Goal: Information Seeking & Learning: Learn about a topic

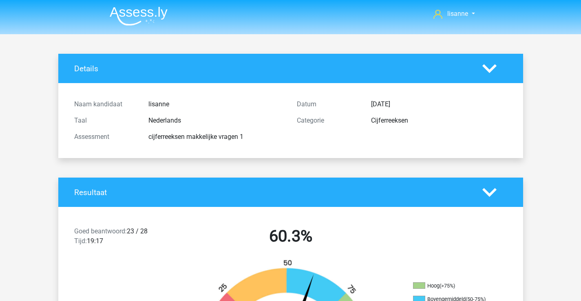
scroll to position [978, 0]
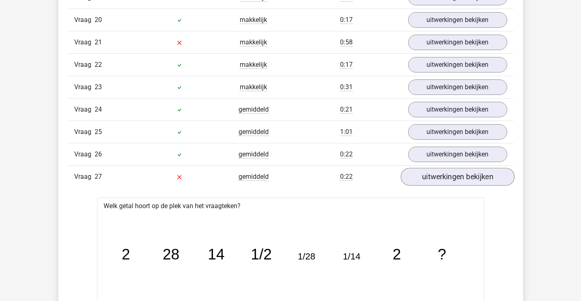
click at [426, 178] on link "uitwerkingen bekijken" at bounding box center [457, 177] width 114 height 18
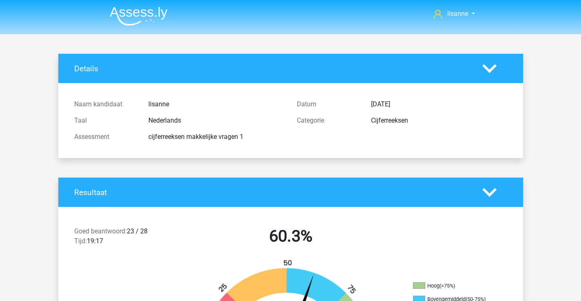
scroll to position [41, 0]
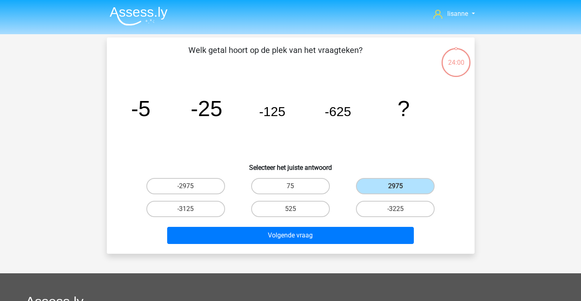
scroll to position [38, 0]
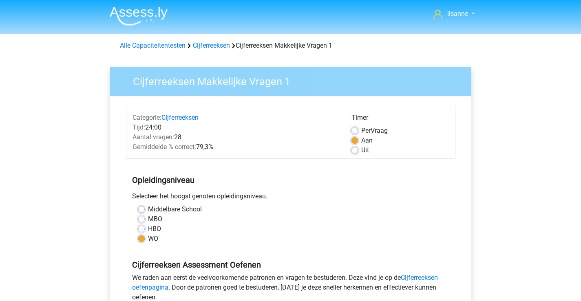
scroll to position [163, 0]
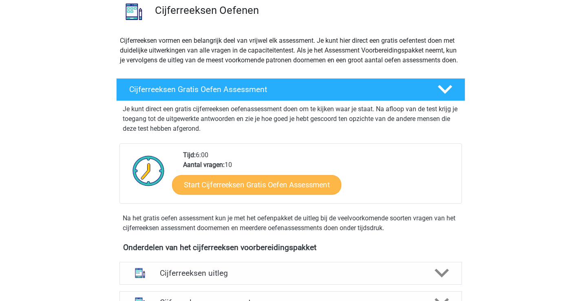
scroll to position [148, 0]
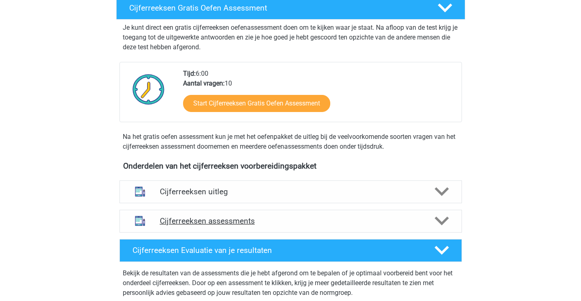
click at [245, 226] on div "Cijferreeksen assessments" at bounding box center [290, 221] width 342 height 23
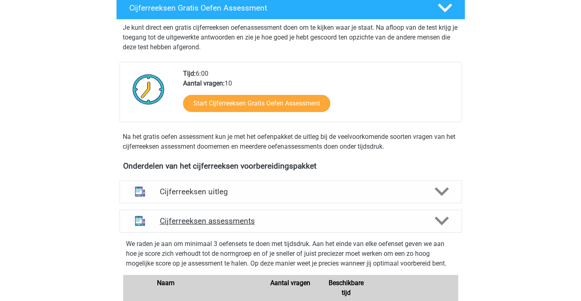
click at [262, 226] on h4 "Cijferreeksen assessments" at bounding box center [291, 220] width 262 height 9
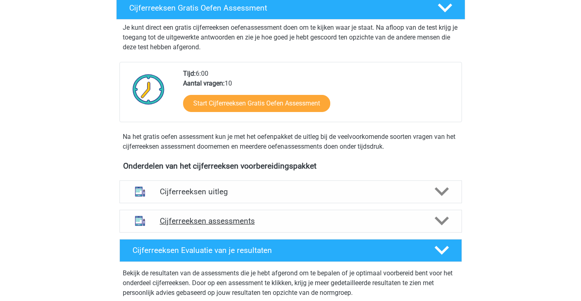
click at [262, 226] on h4 "Cijferreeksen assessments" at bounding box center [291, 220] width 262 height 9
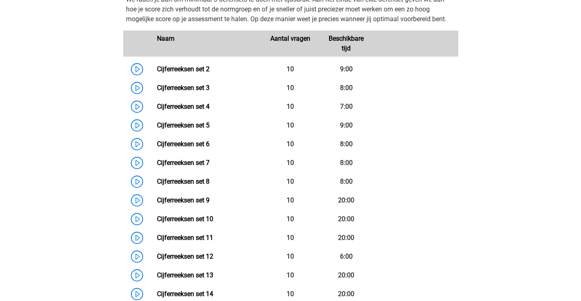
scroll to position [433, 0]
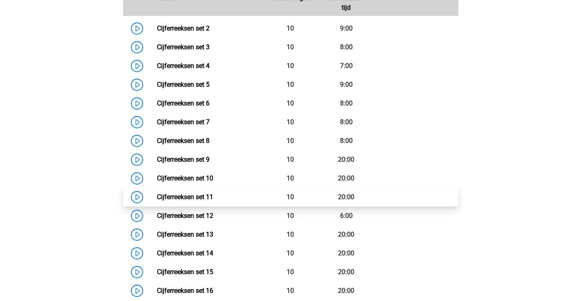
click at [206, 201] on link "Cijferreeksen set 11" at bounding box center [185, 197] width 56 height 8
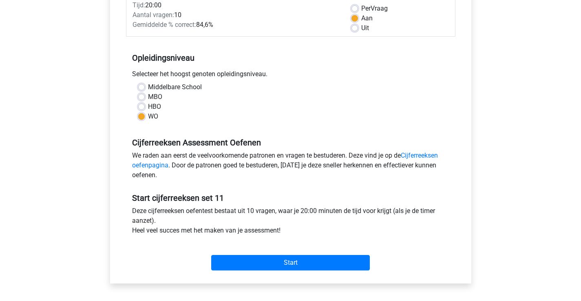
scroll to position [163, 0]
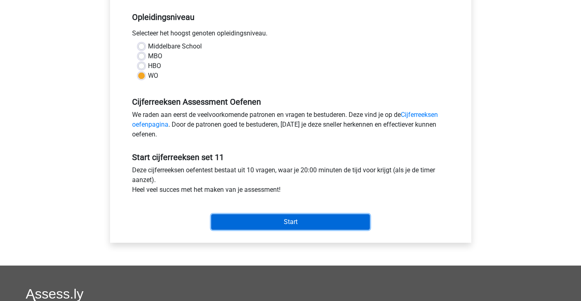
click at [280, 228] on input "Start" at bounding box center [290, 221] width 159 height 15
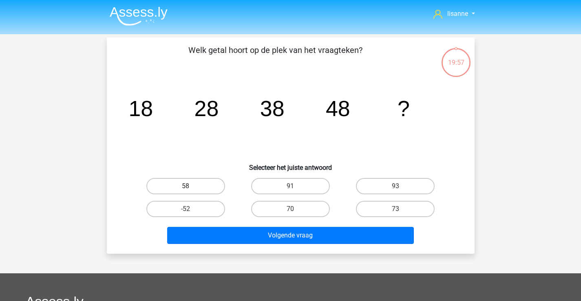
click at [195, 179] on label "58" at bounding box center [185, 186] width 79 height 16
click at [191, 186] on input "58" at bounding box center [187, 188] width 5 height 5
radio input "true"
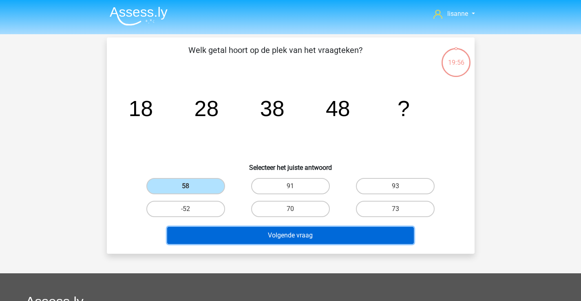
click at [221, 229] on button "Volgende vraag" at bounding box center [290, 235] width 247 height 17
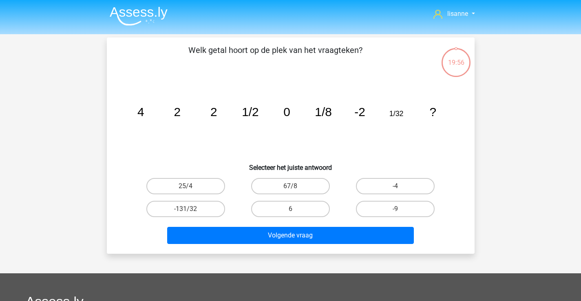
scroll to position [38, 0]
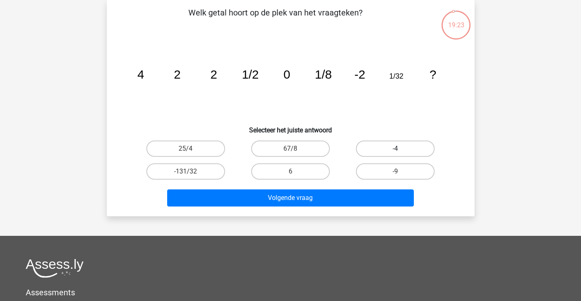
click at [385, 147] on label "-4" at bounding box center [395, 149] width 79 height 16
click at [395, 149] on input "-4" at bounding box center [397, 151] width 5 height 5
radio input "true"
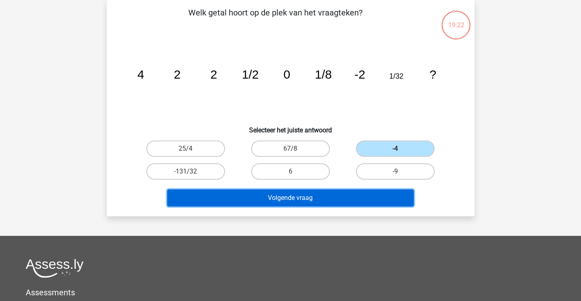
click at [298, 196] on button "Volgende vraag" at bounding box center [290, 198] width 247 height 17
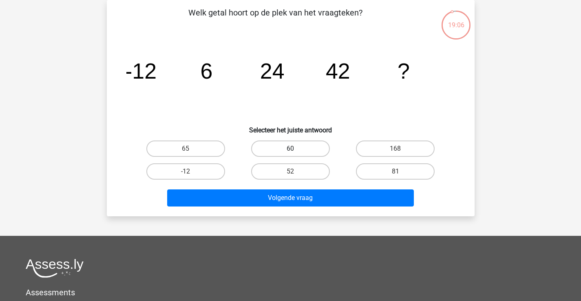
click at [323, 148] on label "60" at bounding box center [290, 149] width 79 height 16
click at [296, 149] on input "60" at bounding box center [292, 151] width 5 height 5
radio input "true"
click at [333, 210] on div "Welk getal hoort op de plek van het vraagteken? image/svg+xml -12 6 24 42 ? Sel…" at bounding box center [291, 108] width 368 height 216
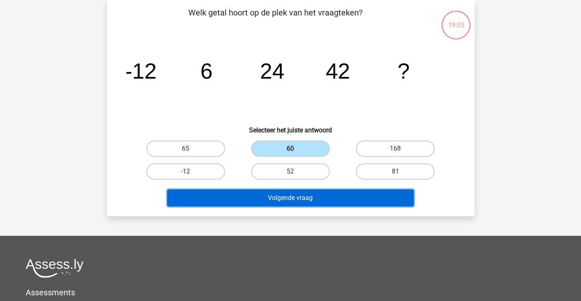
click at [337, 197] on button "Volgende vraag" at bounding box center [290, 198] width 247 height 17
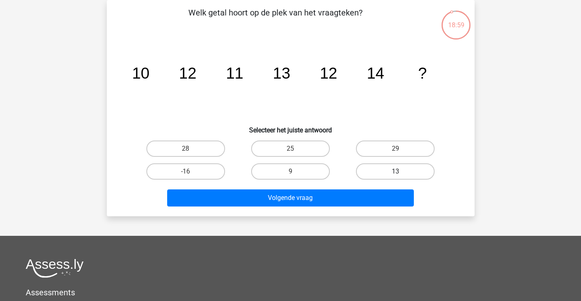
click at [369, 172] on label "13" at bounding box center [395, 171] width 79 height 16
click at [395, 172] on input "13" at bounding box center [397, 174] width 5 height 5
radio input "true"
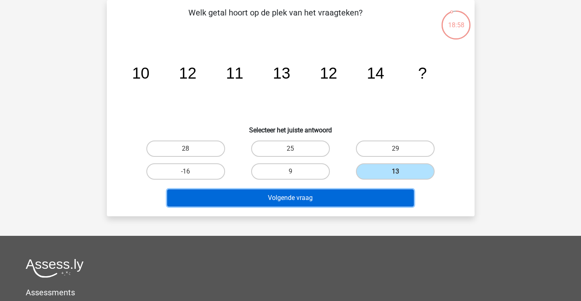
click at [331, 193] on button "Volgende vraag" at bounding box center [290, 198] width 247 height 17
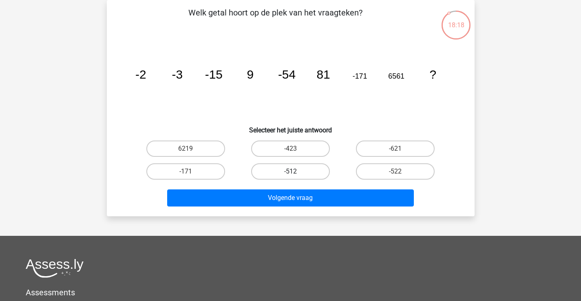
click at [320, 169] on label "-512" at bounding box center [290, 171] width 79 height 16
click at [296, 172] on input "-512" at bounding box center [292, 174] width 5 height 5
radio input "true"
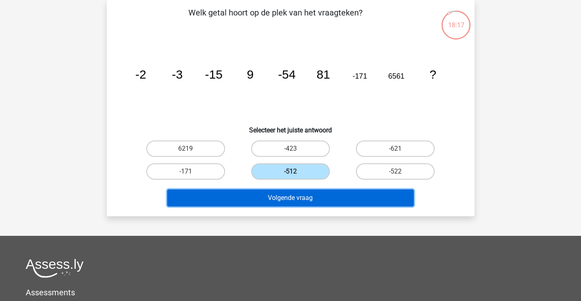
click at [331, 197] on button "Volgende vraag" at bounding box center [290, 198] width 247 height 17
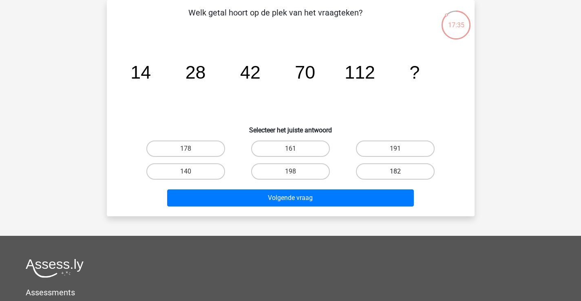
click at [374, 168] on label "182" at bounding box center [395, 171] width 79 height 16
click at [395, 172] on input "182" at bounding box center [397, 174] width 5 height 5
radio input "true"
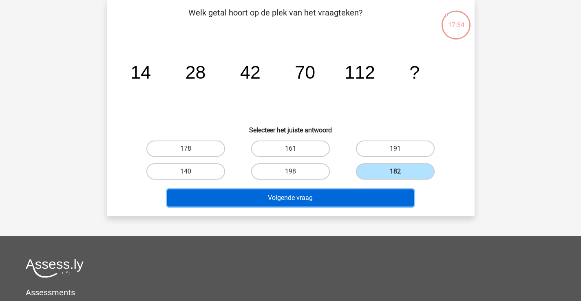
click at [331, 191] on button "Volgende vraag" at bounding box center [290, 198] width 247 height 17
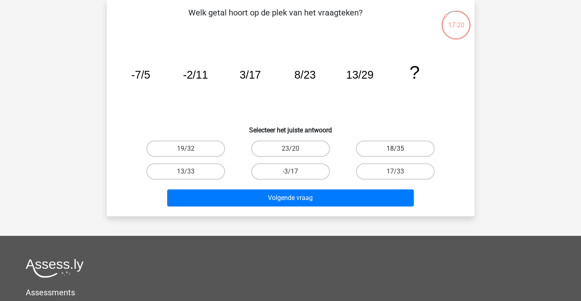
click at [428, 147] on label "18/35" at bounding box center [395, 149] width 79 height 16
click at [401, 149] on input "18/35" at bounding box center [397, 151] width 5 height 5
radio input "true"
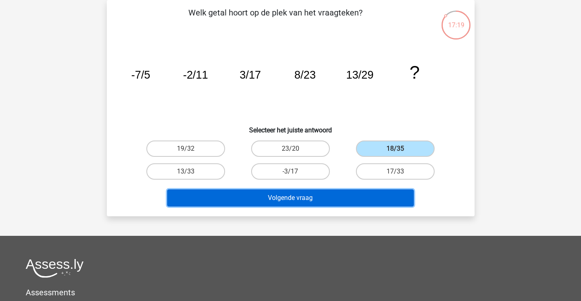
click at [371, 195] on button "Volgende vraag" at bounding box center [290, 198] width 247 height 17
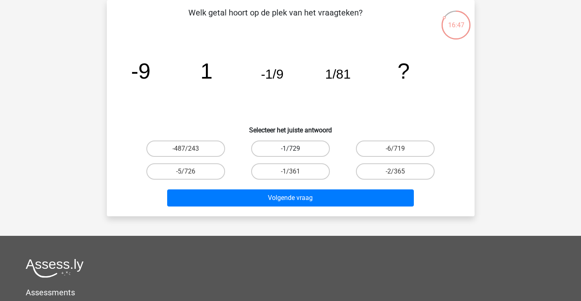
click at [312, 147] on label "-1/729" at bounding box center [290, 149] width 79 height 16
click at [296, 149] on input "-1/729" at bounding box center [292, 151] width 5 height 5
radio input "true"
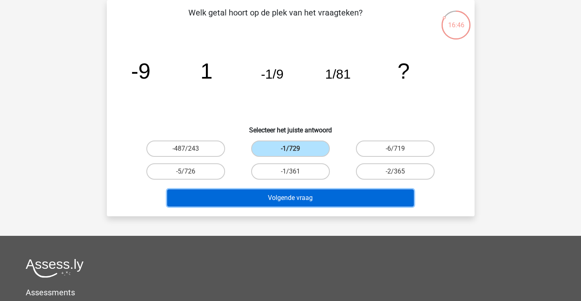
click at [298, 197] on button "Volgende vraag" at bounding box center [290, 198] width 247 height 17
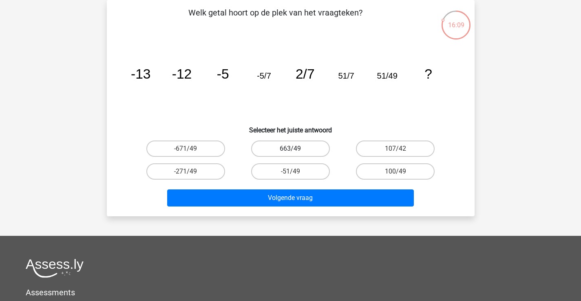
click at [309, 148] on label "663/49" at bounding box center [290, 149] width 79 height 16
click at [296, 149] on input "663/49" at bounding box center [292, 151] width 5 height 5
radio input "true"
click at [213, 178] on label "-271/49" at bounding box center [185, 171] width 79 height 16
click at [191, 177] on input "-271/49" at bounding box center [187, 174] width 5 height 5
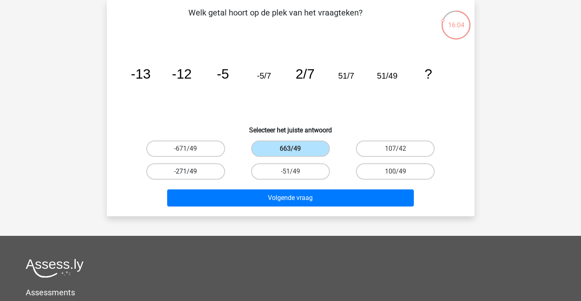
radio input "true"
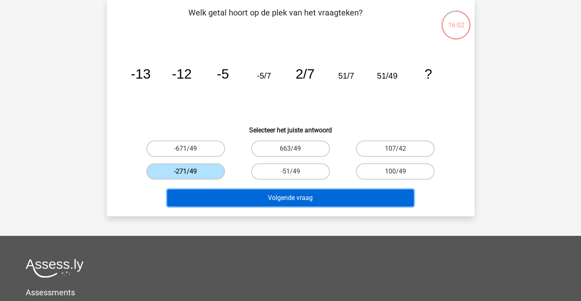
click at [241, 202] on button "Volgende vraag" at bounding box center [290, 198] width 247 height 17
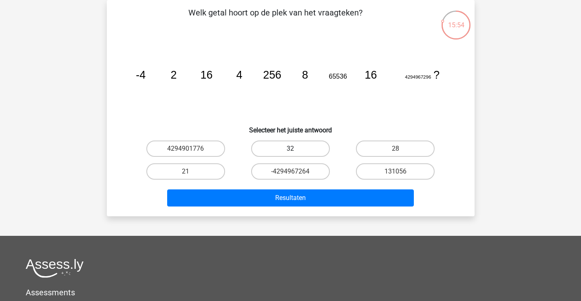
click at [303, 156] on label "32" at bounding box center [290, 149] width 79 height 16
click at [296, 154] on input "32" at bounding box center [292, 151] width 5 height 5
radio input "true"
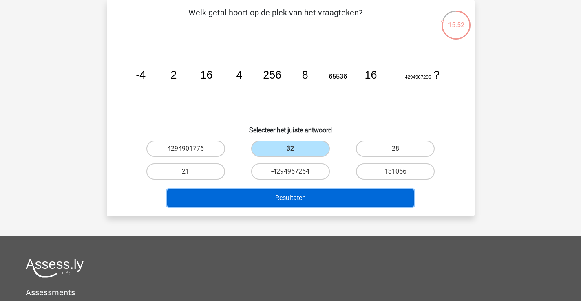
click at [308, 196] on button "Resultaten" at bounding box center [290, 198] width 247 height 17
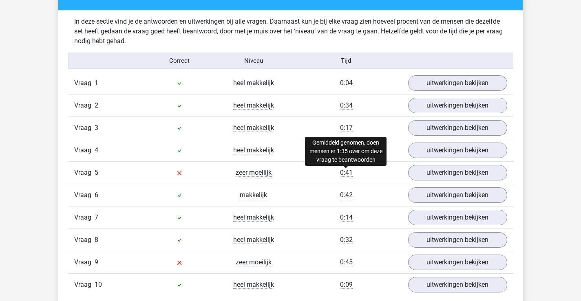
scroll to position [530, 0]
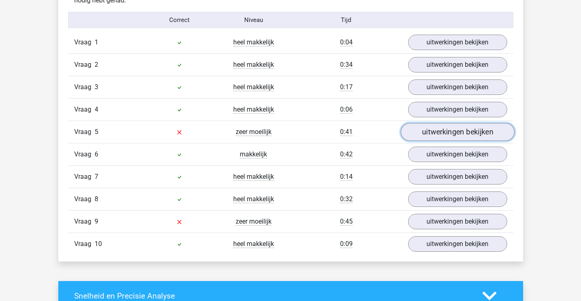
click at [427, 138] on link "uitwerkingen bekijken" at bounding box center [457, 132] width 114 height 18
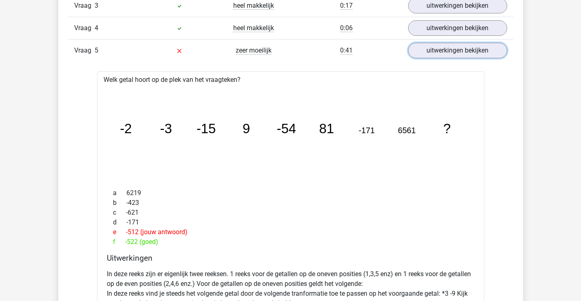
scroll to position [571, 0]
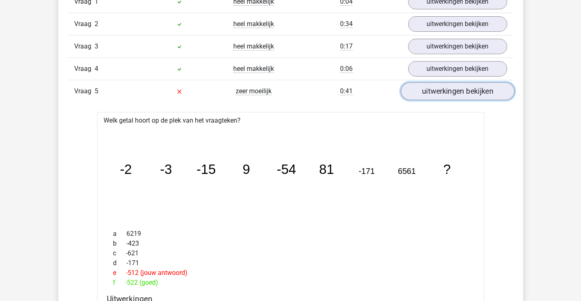
click at [455, 92] on link "uitwerkingen bekijken" at bounding box center [457, 91] width 114 height 18
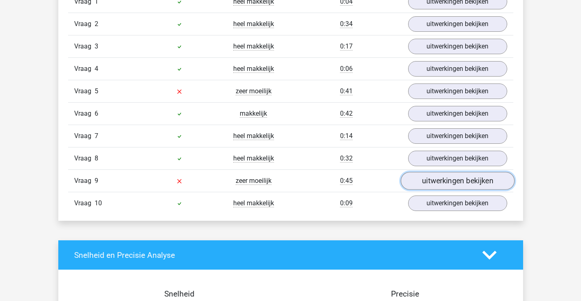
click at [423, 179] on link "uitwerkingen bekijken" at bounding box center [457, 181] width 114 height 18
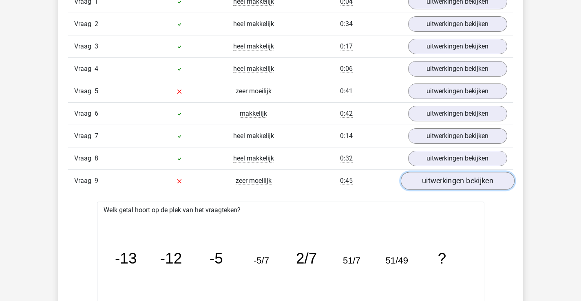
click at [452, 187] on link "uitwerkingen bekijken" at bounding box center [457, 181] width 114 height 18
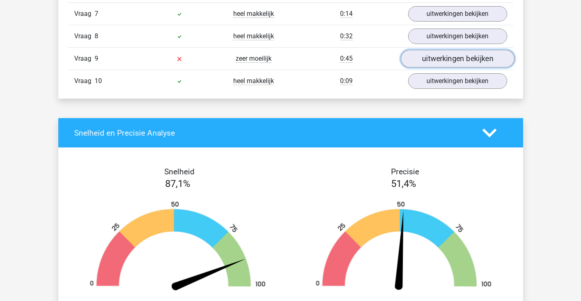
scroll to position [774, 0]
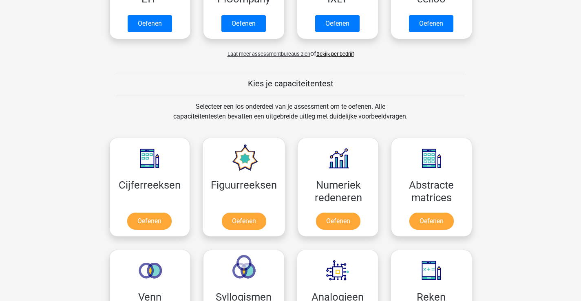
scroll to position [285, 0]
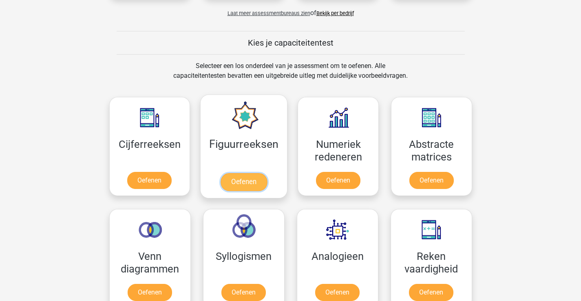
click at [267, 173] on link "Oefenen" at bounding box center [244, 182] width 46 height 18
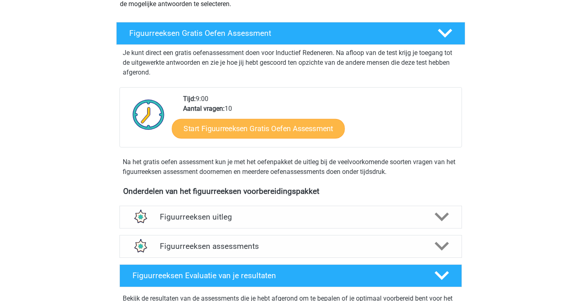
scroll to position [245, 0]
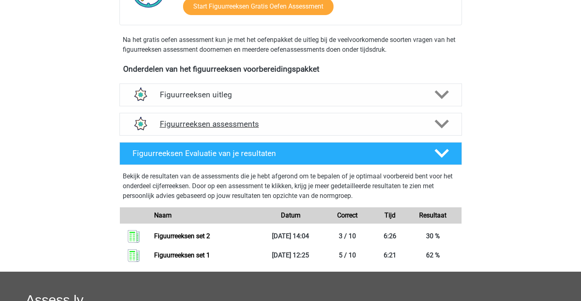
click at [307, 129] on div "Figuurreeksen assessments" at bounding box center [290, 124] width 342 height 23
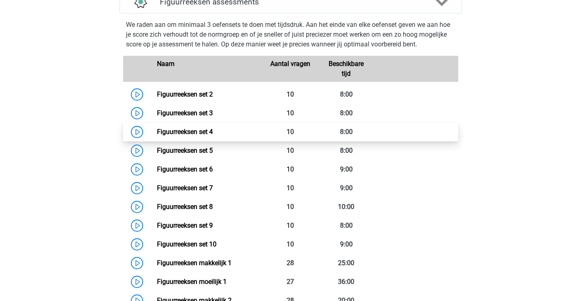
scroll to position [448, 0]
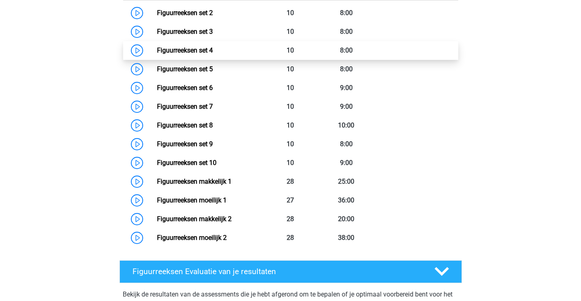
click at [201, 50] on link "Figuurreeksen set 4" at bounding box center [185, 50] width 56 height 8
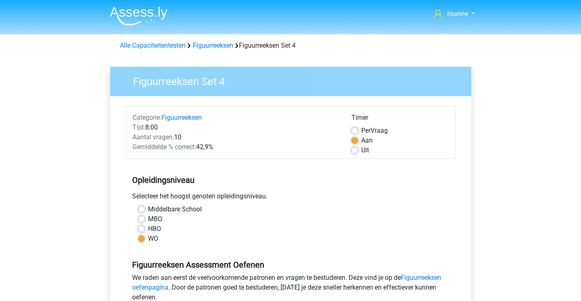
scroll to position [122, 0]
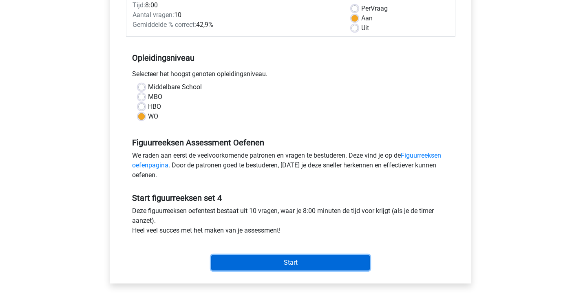
click at [278, 264] on input "Start" at bounding box center [290, 262] width 159 height 15
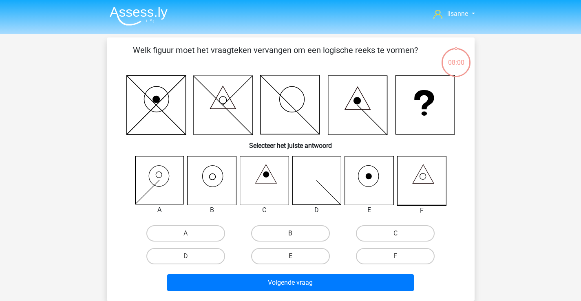
scroll to position [41, 0]
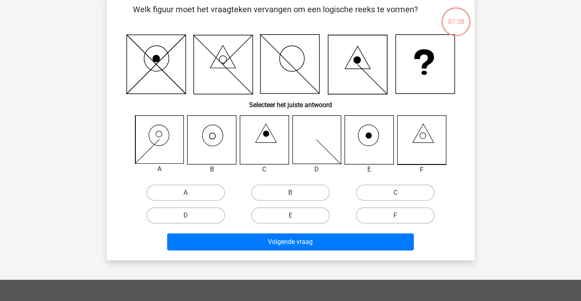
click at [213, 154] on icon at bounding box center [212, 140] width 49 height 49
click at [287, 218] on label "E" at bounding box center [290, 215] width 79 height 16
click at [290, 218] on input "E" at bounding box center [292, 218] width 5 height 5
radio input "true"
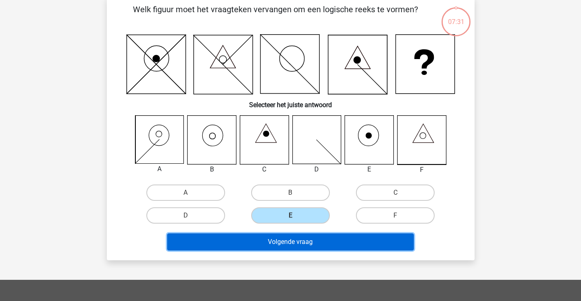
click at [326, 242] on button "Volgende vraag" at bounding box center [290, 242] width 247 height 17
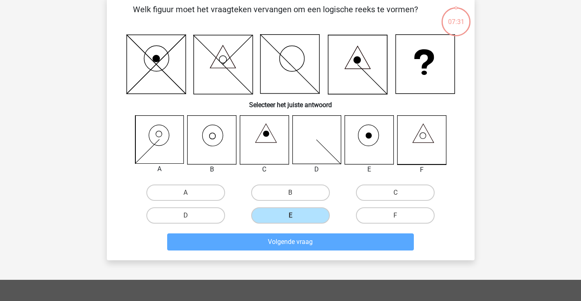
scroll to position [38, 0]
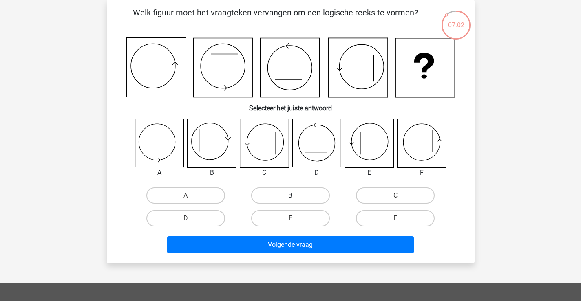
click at [274, 197] on label "B" at bounding box center [290, 196] width 79 height 16
click at [290, 197] on input "B" at bounding box center [292, 198] width 5 height 5
radio input "true"
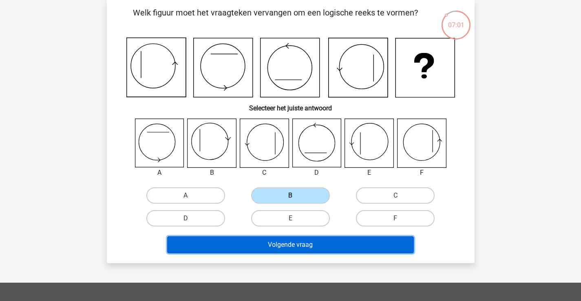
click at [300, 246] on button "Volgende vraag" at bounding box center [290, 244] width 247 height 17
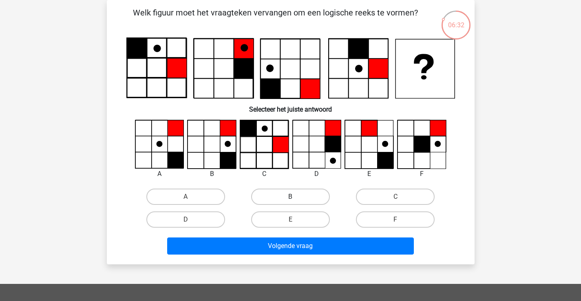
click at [276, 193] on label "B" at bounding box center [290, 197] width 79 height 16
click at [290, 197] on input "B" at bounding box center [292, 199] width 5 height 5
radio input "true"
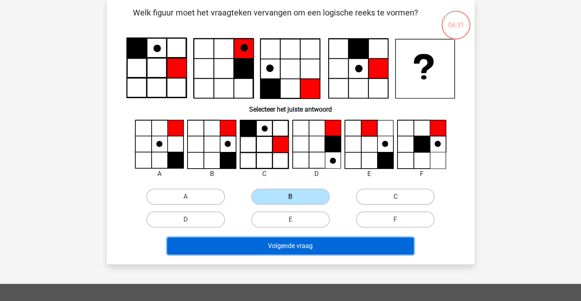
click at [251, 253] on button "Volgende vraag" at bounding box center [290, 246] width 247 height 17
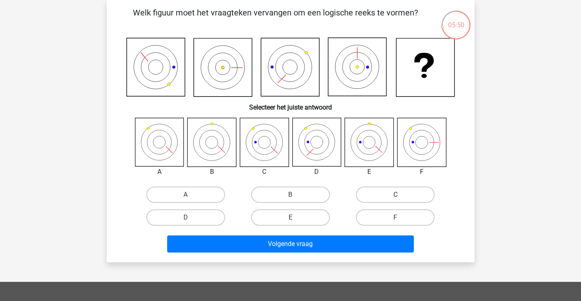
click at [364, 198] on label "C" at bounding box center [395, 195] width 79 height 16
click at [395, 198] on input "C" at bounding box center [397, 197] width 5 height 5
radio input "true"
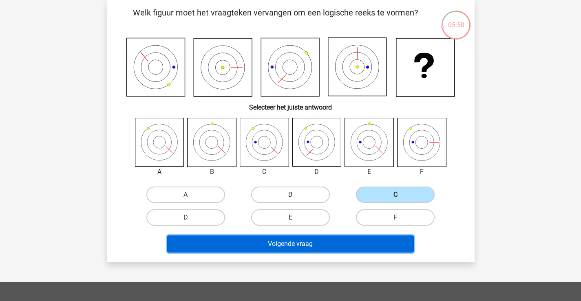
click at [333, 241] on button "Volgende vraag" at bounding box center [290, 244] width 247 height 17
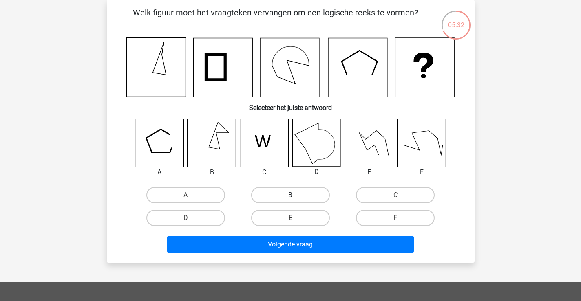
click at [311, 190] on label "B" at bounding box center [290, 195] width 79 height 16
click at [296, 195] on input "B" at bounding box center [292, 197] width 5 height 5
radio input "true"
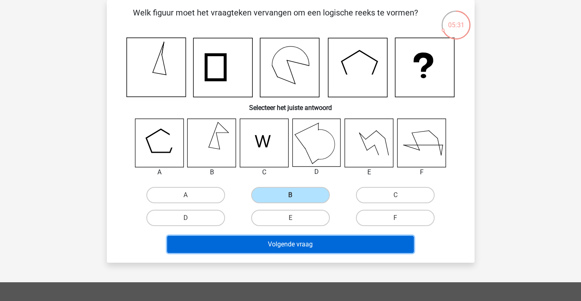
click at [327, 238] on button "Volgende vraag" at bounding box center [290, 244] width 247 height 17
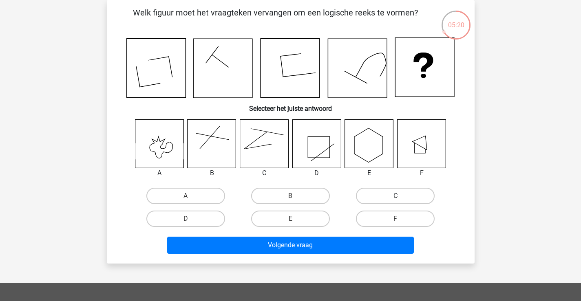
click at [391, 196] on label "C" at bounding box center [395, 196] width 79 height 16
click at [395, 196] on input "C" at bounding box center [397, 198] width 5 height 5
radio input "true"
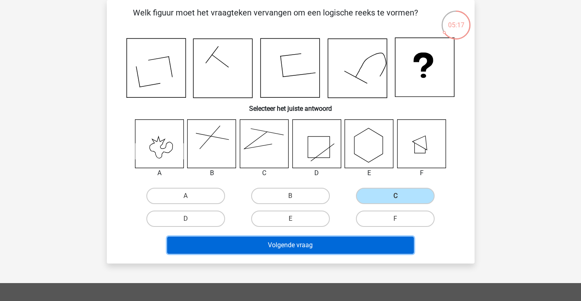
click at [326, 250] on button "Volgende vraag" at bounding box center [290, 245] width 247 height 17
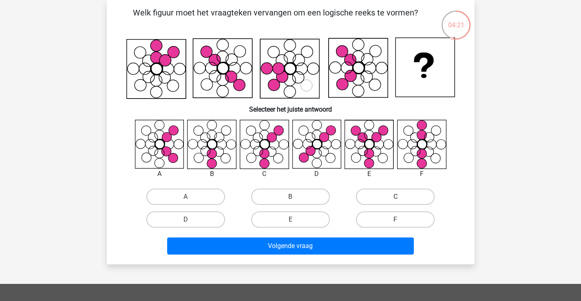
click at [407, 201] on label "C" at bounding box center [395, 197] width 79 height 16
click at [401, 201] on input "C" at bounding box center [397, 199] width 5 height 5
radio input "true"
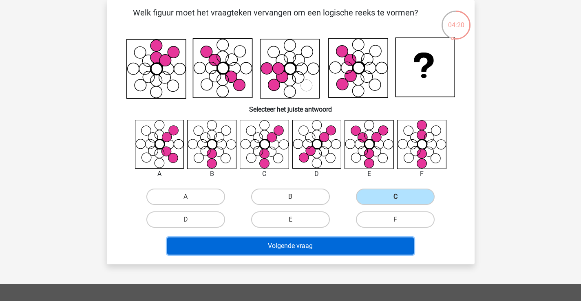
click at [341, 247] on button "Volgende vraag" at bounding box center [290, 246] width 247 height 17
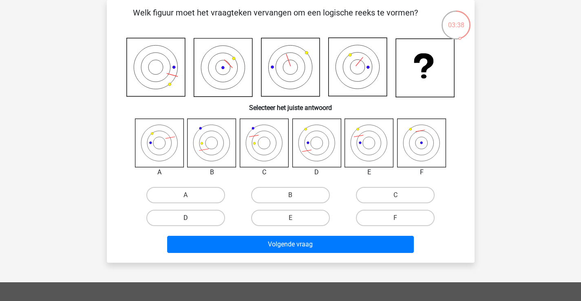
click at [214, 214] on label "D" at bounding box center [185, 218] width 79 height 16
click at [191, 218] on input "D" at bounding box center [187, 220] width 5 height 5
radio input "true"
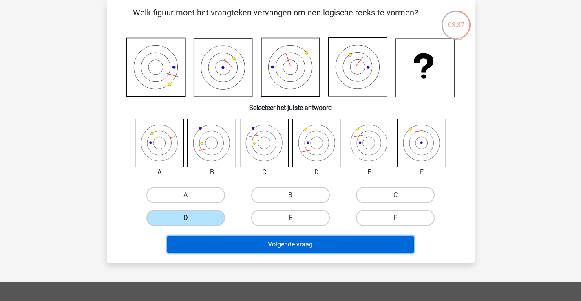
click at [271, 244] on button "Volgende vraag" at bounding box center [290, 244] width 247 height 17
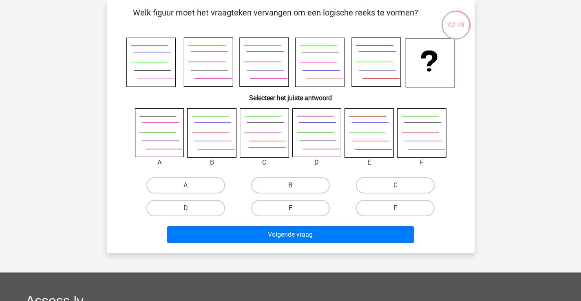
click at [302, 199] on div "E" at bounding box center [290, 208] width 105 height 23
click at [302, 210] on label "E" at bounding box center [290, 208] width 79 height 16
click at [296, 210] on input "E" at bounding box center [292, 210] width 5 height 5
radio input "true"
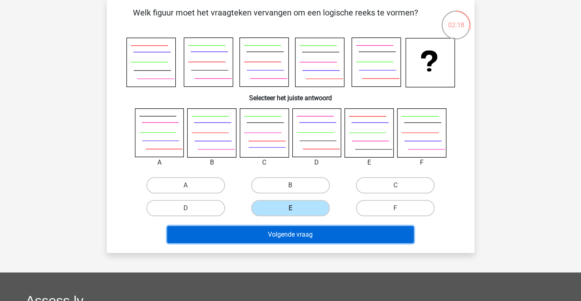
click at [301, 226] on button "Volgende vraag" at bounding box center [290, 234] width 247 height 17
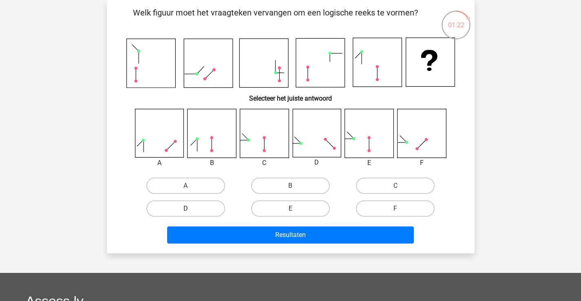
click at [203, 207] on label "D" at bounding box center [185, 209] width 79 height 16
click at [191, 209] on input "D" at bounding box center [187, 211] width 5 height 5
radio input "true"
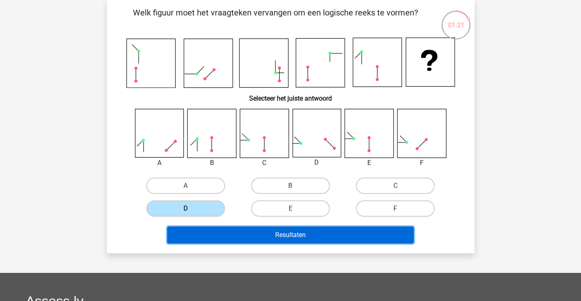
click at [254, 234] on button "Resultaten" at bounding box center [290, 235] width 247 height 17
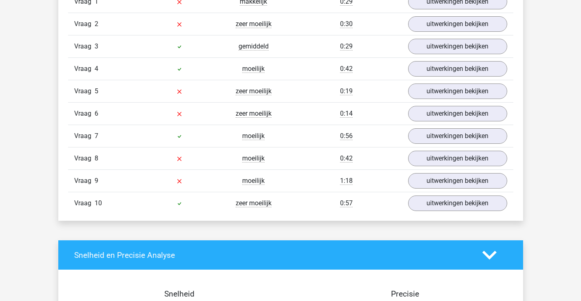
scroll to position [530, 0]
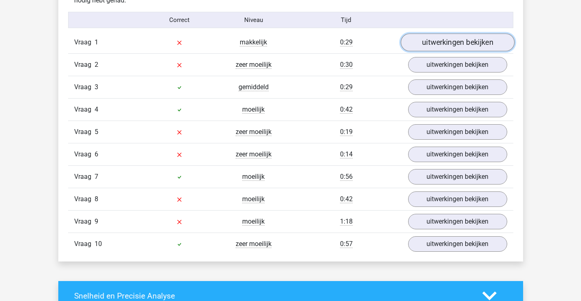
click at [443, 46] on link "uitwerkingen bekijken" at bounding box center [457, 42] width 114 height 18
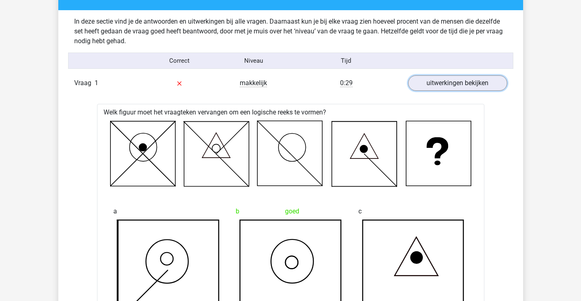
scroll to position [448, 0]
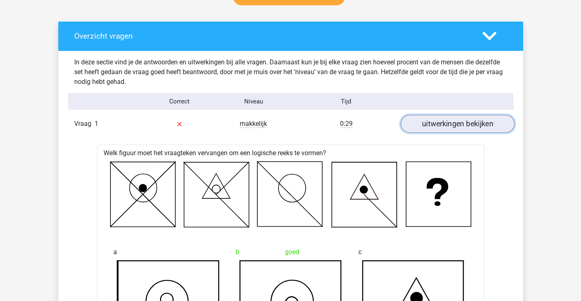
click at [452, 130] on link "uitwerkingen bekijken" at bounding box center [457, 124] width 114 height 18
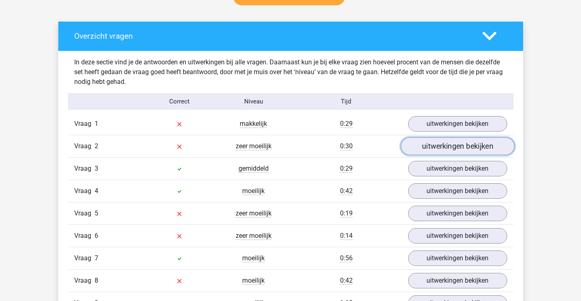
click at [444, 146] on link "uitwerkingen bekijken" at bounding box center [457, 146] width 114 height 18
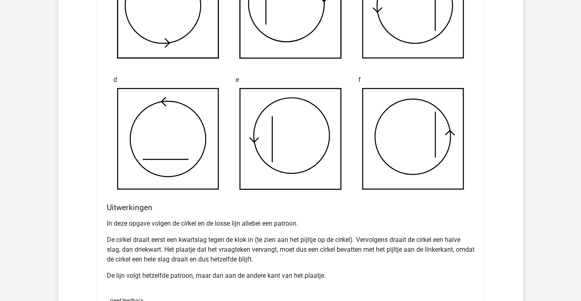
scroll to position [815, 0]
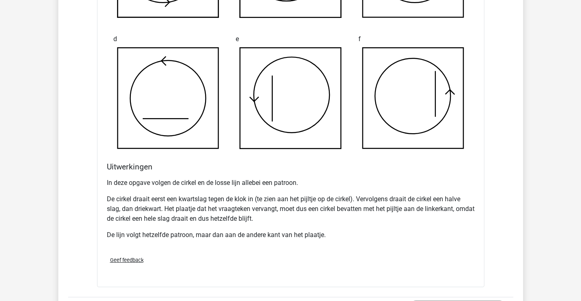
drag, startPoint x: 274, startPoint y: 210, endPoint x: 277, endPoint y: 220, distance: 10.4
drag, startPoint x: 277, startPoint y: 220, endPoint x: 310, endPoint y: 245, distance: 41.3
click at [310, 245] on div "In deze opgave volgen de cirkel en de losse lijn allebei een patroon. De cirkel…" at bounding box center [291, 212] width 368 height 75
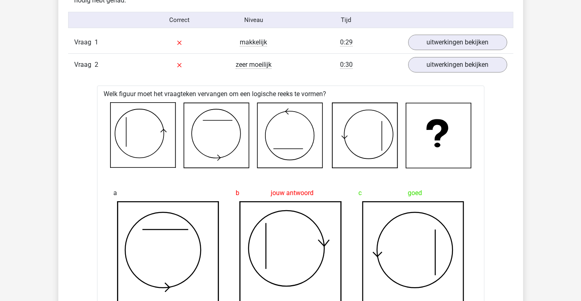
scroll to position [489, 0]
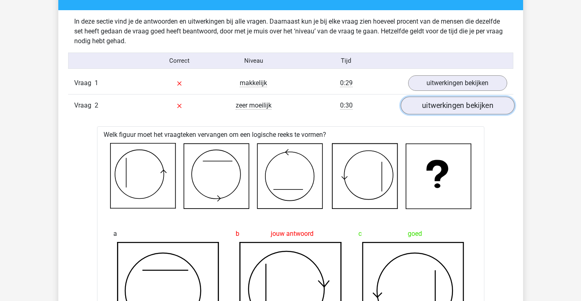
click at [442, 112] on link "uitwerkingen bekijken" at bounding box center [457, 106] width 114 height 18
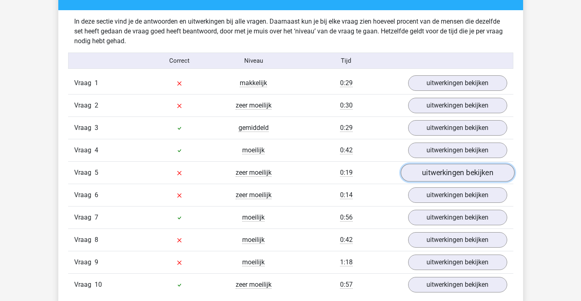
click at [423, 173] on link "uitwerkingen bekijken" at bounding box center [457, 173] width 114 height 18
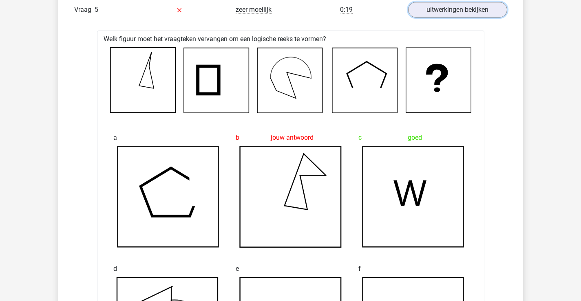
scroll to position [611, 0]
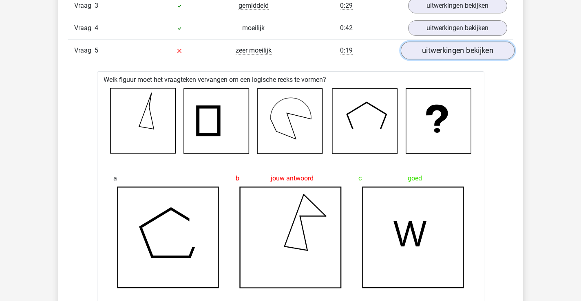
click at [462, 54] on link "uitwerkingen bekijken" at bounding box center [457, 51] width 114 height 18
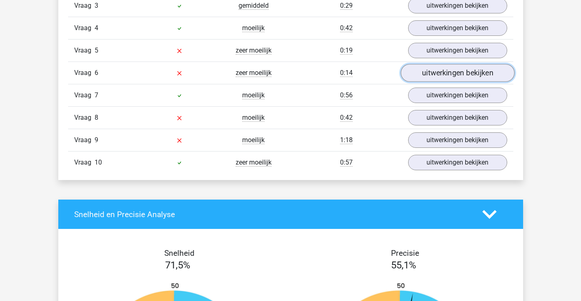
click at [449, 75] on link "uitwerkingen bekijken" at bounding box center [457, 73] width 114 height 18
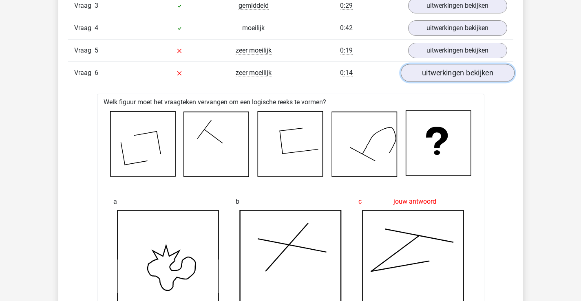
click at [434, 77] on link "uitwerkingen bekijken" at bounding box center [457, 73] width 114 height 18
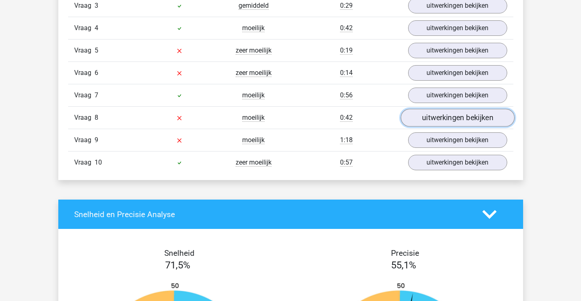
click at [430, 120] on link "uitwerkingen bekijken" at bounding box center [457, 118] width 114 height 18
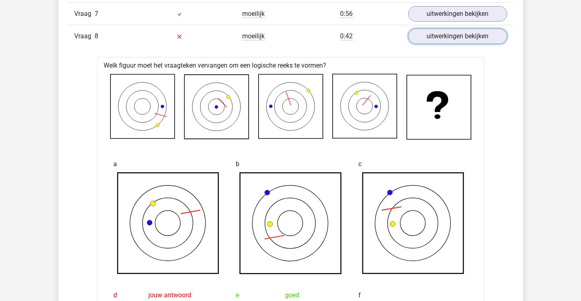
scroll to position [652, 0]
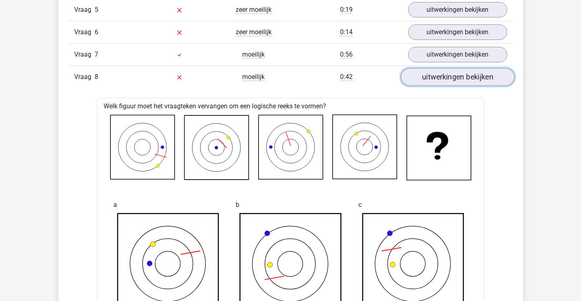
click at [429, 76] on link "uitwerkingen bekijken" at bounding box center [457, 77] width 114 height 18
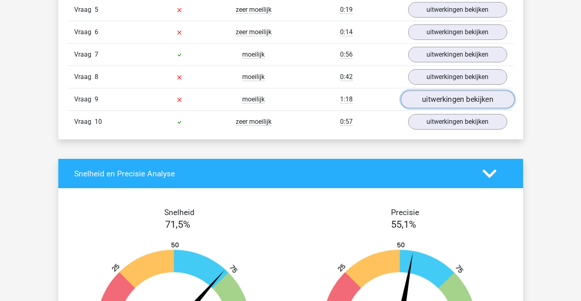
click at [426, 100] on link "uitwerkingen bekijken" at bounding box center [457, 99] width 114 height 18
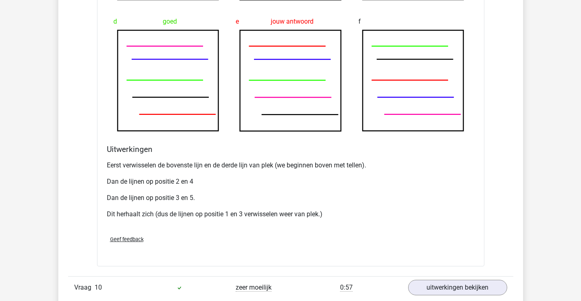
scroll to position [1060, 0]
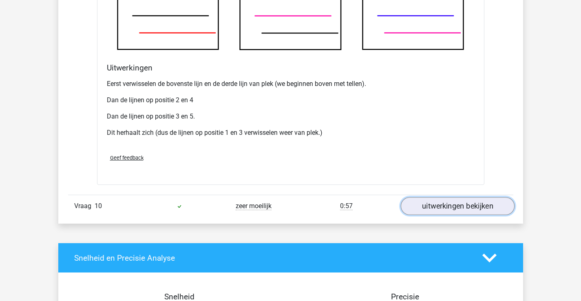
click at [423, 213] on link "uitwerkingen bekijken" at bounding box center [457, 206] width 114 height 18
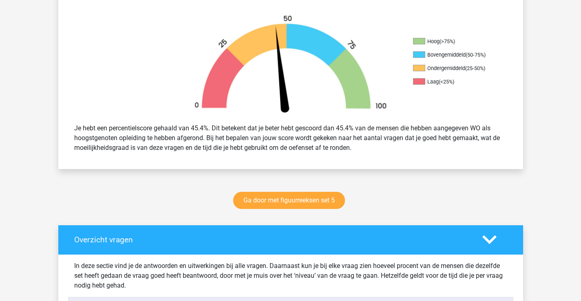
scroll to position [0, 0]
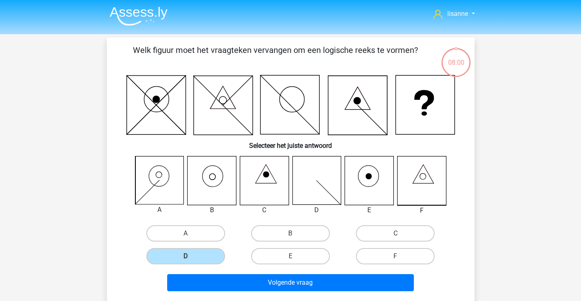
scroll to position [38, 0]
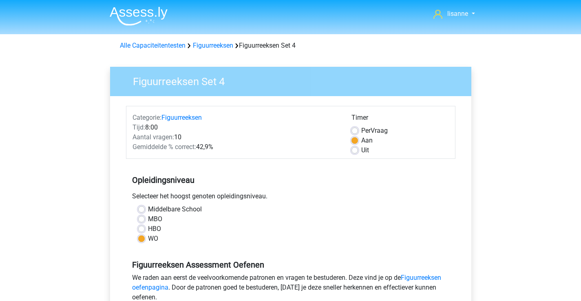
scroll to position [122, 0]
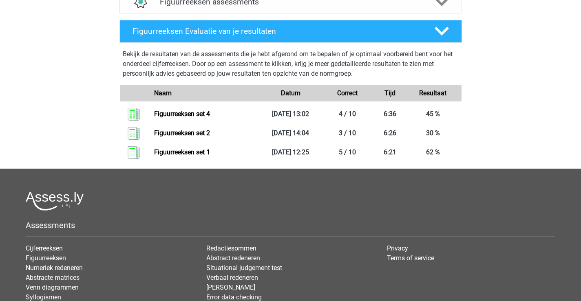
scroll to position [326, 0]
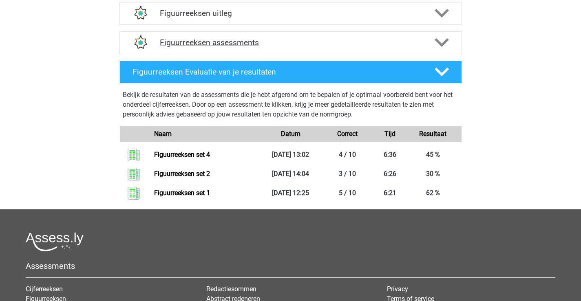
click at [243, 47] on h4 "Figuurreeksen assessments" at bounding box center [291, 42] width 262 height 9
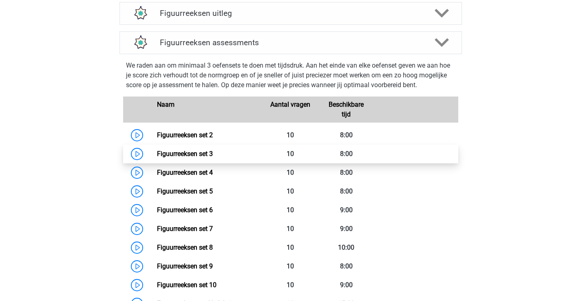
click at [193, 154] on link "Figuurreeksen set 3" at bounding box center [185, 154] width 56 height 8
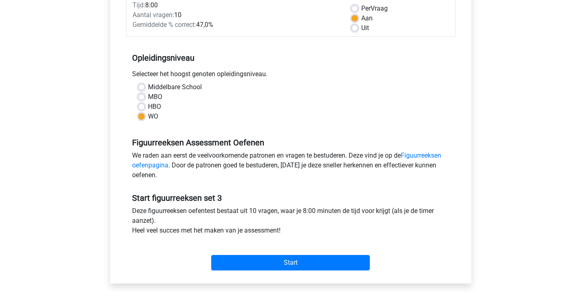
scroll to position [285, 0]
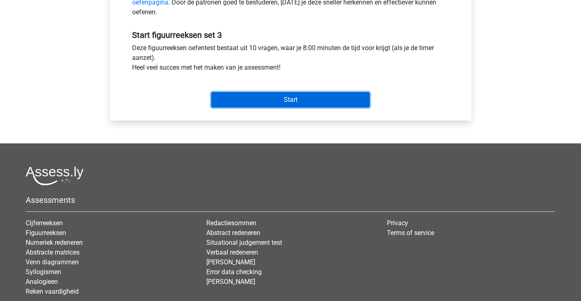
click at [304, 97] on input "Start" at bounding box center [290, 99] width 159 height 15
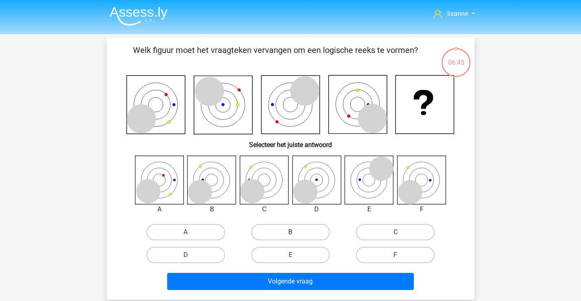
click at [309, 234] on label "B" at bounding box center [290, 232] width 79 height 16
click at [296, 234] on input "B" at bounding box center [292, 234] width 5 height 5
radio input "true"
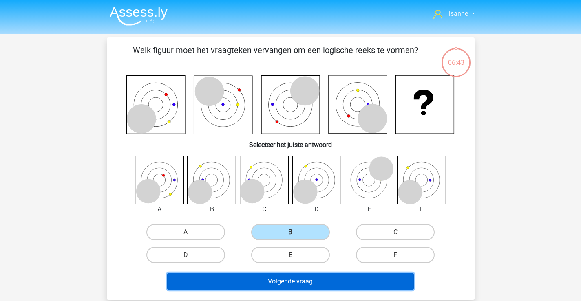
click at [322, 280] on button "Volgende vraag" at bounding box center [290, 281] width 247 height 17
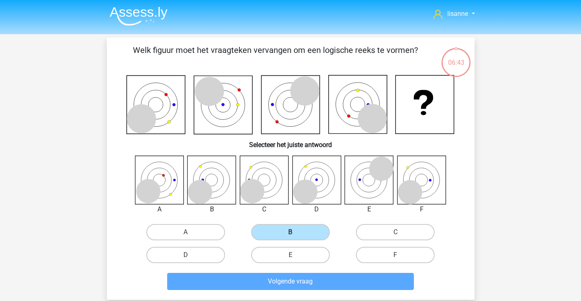
scroll to position [38, 0]
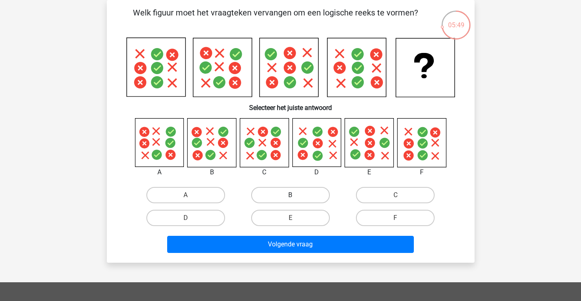
click at [280, 194] on label "B" at bounding box center [290, 195] width 79 height 16
click at [290, 195] on input "B" at bounding box center [292, 197] width 5 height 5
radio input "true"
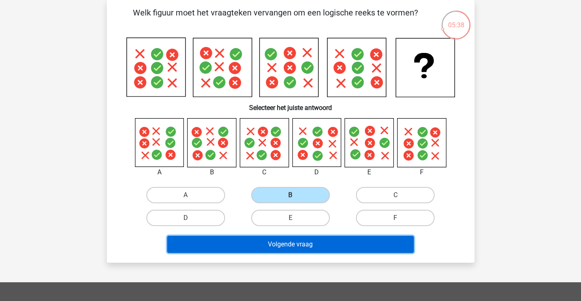
click at [308, 251] on button "Volgende vraag" at bounding box center [290, 244] width 247 height 17
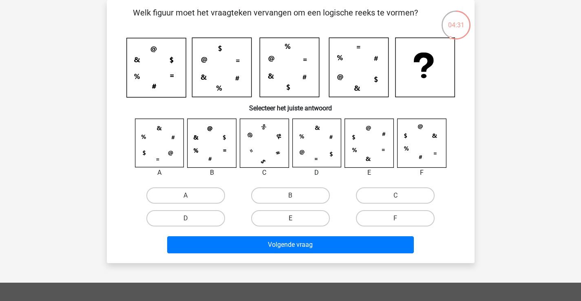
click at [288, 218] on label "E" at bounding box center [290, 218] width 79 height 16
click at [290, 218] on input "E" at bounding box center [292, 220] width 5 height 5
radio input "true"
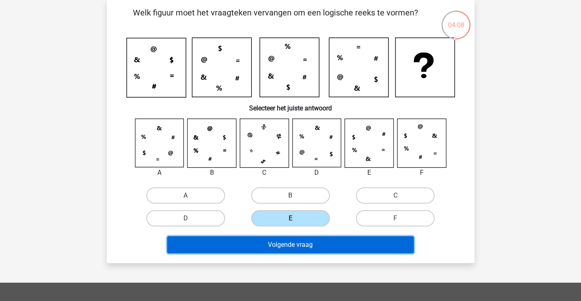
click at [327, 243] on button "Volgende vraag" at bounding box center [290, 244] width 247 height 17
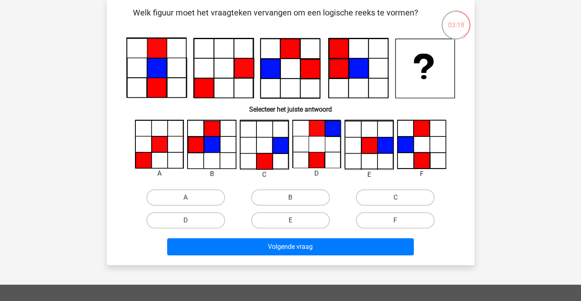
click at [263, 164] on icon at bounding box center [264, 161] width 16 height 16
click at [366, 199] on label "C" at bounding box center [395, 198] width 79 height 16
click at [395, 199] on input "C" at bounding box center [397, 200] width 5 height 5
radio input "true"
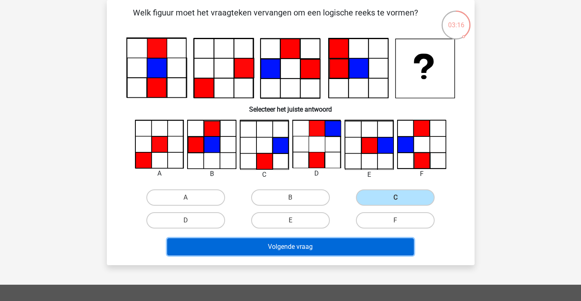
click at [330, 249] on button "Volgende vraag" at bounding box center [290, 246] width 247 height 17
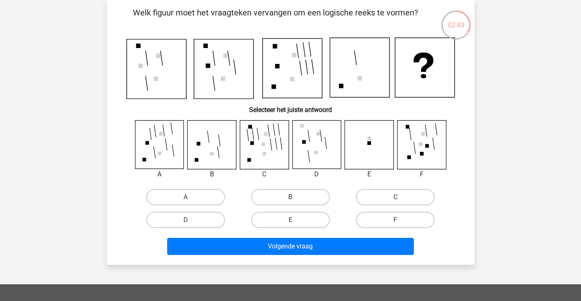
click at [207, 164] on icon at bounding box center [212, 144] width 49 height 49
click at [278, 199] on label "B" at bounding box center [290, 197] width 79 height 16
click at [290, 199] on input "B" at bounding box center [292, 199] width 5 height 5
radio input "true"
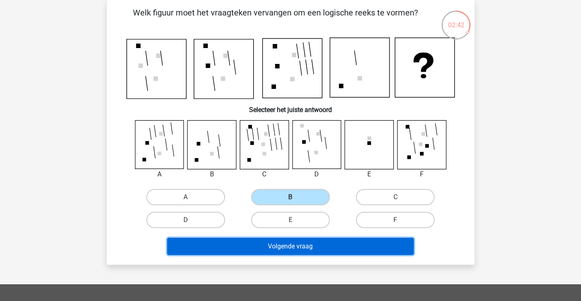
click at [262, 242] on button "Volgende vraag" at bounding box center [290, 246] width 247 height 17
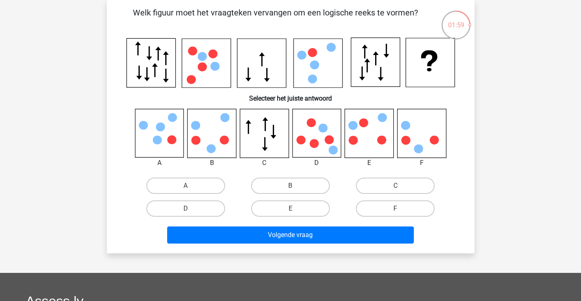
click at [364, 148] on icon at bounding box center [369, 133] width 49 height 49
click at [326, 204] on label "E" at bounding box center [290, 209] width 79 height 16
click at [296, 209] on input "E" at bounding box center [292, 211] width 5 height 5
radio input "true"
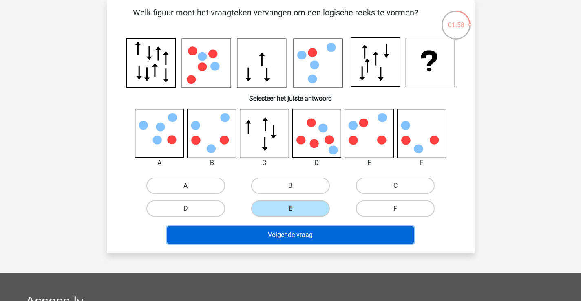
click at [328, 236] on button "Volgende vraag" at bounding box center [290, 235] width 247 height 17
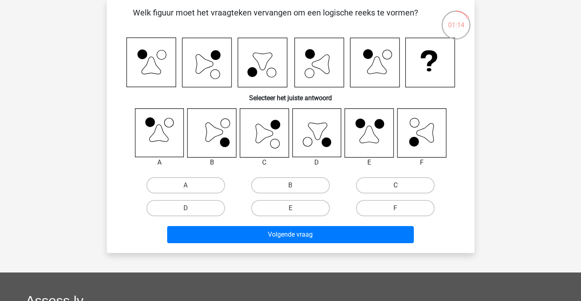
click at [388, 185] on label "C" at bounding box center [395, 185] width 79 height 16
click at [395, 185] on input "C" at bounding box center [397, 187] width 5 height 5
radio input "true"
click at [326, 249] on div "Welk figuur moet het vraagteken vervangen om een logische reeks te vormen? Sele…" at bounding box center [291, 126] width 368 height 253
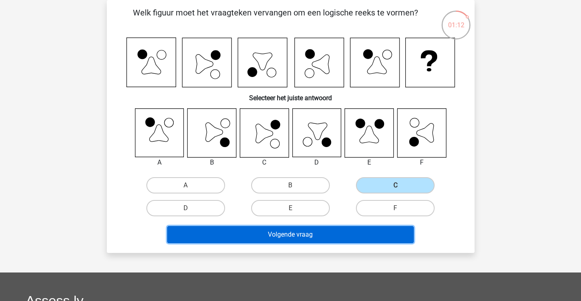
click at [333, 242] on button "Volgende vraag" at bounding box center [290, 234] width 247 height 17
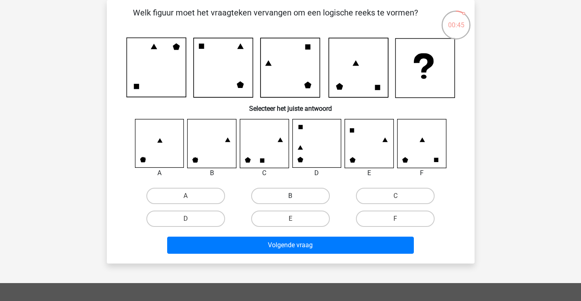
click at [271, 198] on label "B" at bounding box center [290, 196] width 79 height 16
click at [290, 198] on input "B" at bounding box center [292, 198] width 5 height 5
radio input "true"
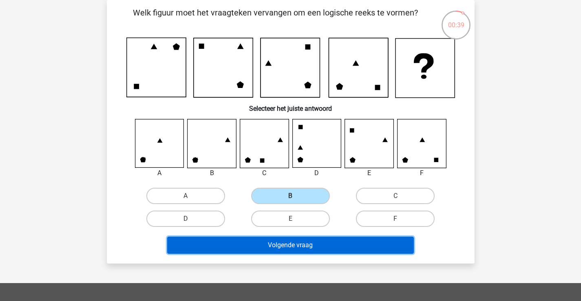
click at [282, 243] on button "Volgende vraag" at bounding box center [290, 245] width 247 height 17
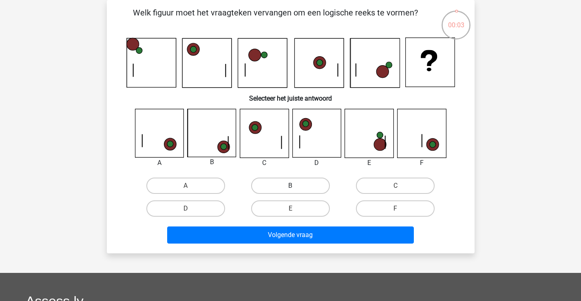
click at [299, 188] on label "B" at bounding box center [290, 186] width 79 height 16
click at [296, 188] on input "B" at bounding box center [292, 188] width 5 height 5
radio input "true"
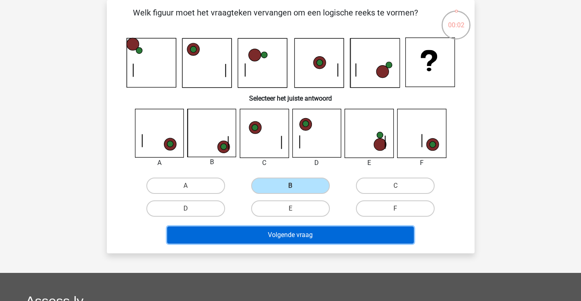
click at [318, 231] on button "Volgende vraag" at bounding box center [290, 235] width 247 height 17
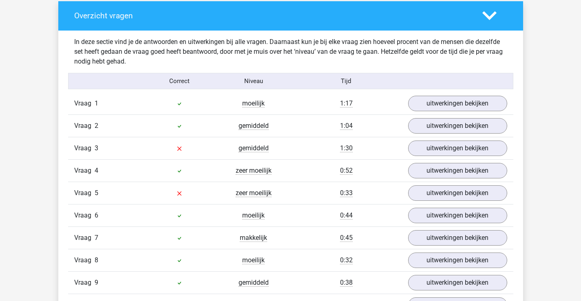
scroll to position [489, 0]
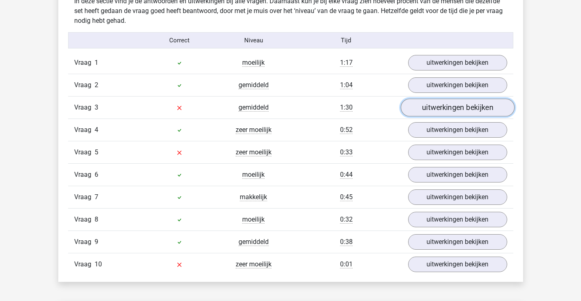
click at [424, 105] on link "uitwerkingen bekijken" at bounding box center [457, 108] width 114 height 18
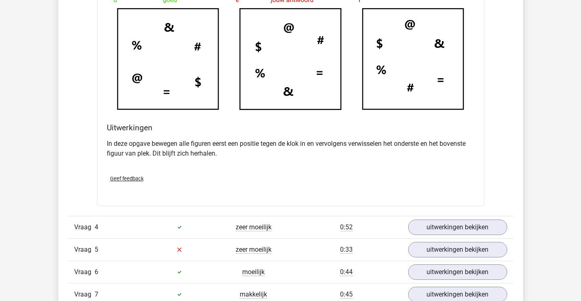
scroll to position [897, 0]
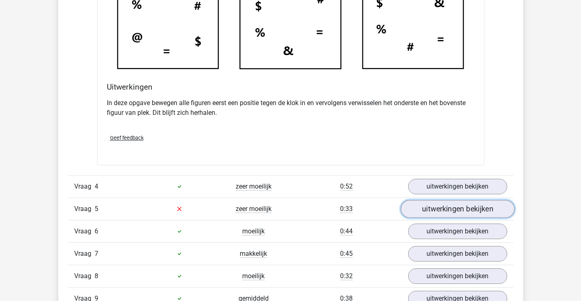
click at [413, 210] on link "uitwerkingen bekijken" at bounding box center [457, 209] width 114 height 18
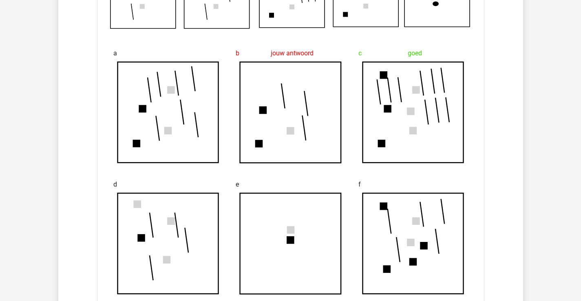
scroll to position [1101, 0]
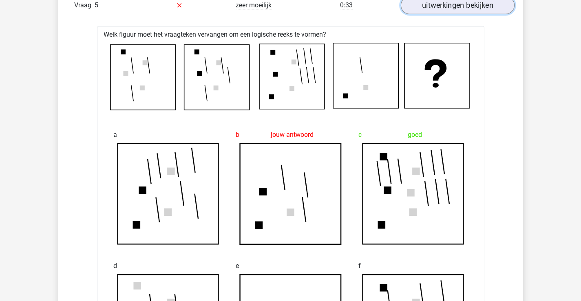
click at [454, 9] on link "uitwerkingen bekijken" at bounding box center [457, 5] width 114 height 18
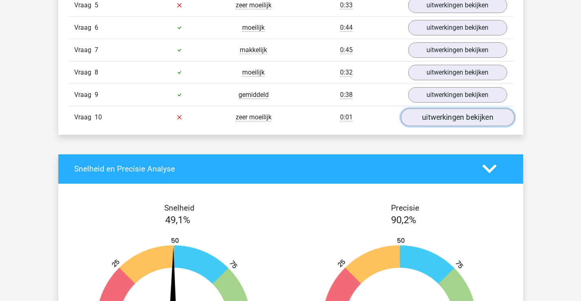
click at [430, 119] on link "uitwerkingen bekijken" at bounding box center [457, 117] width 114 height 18
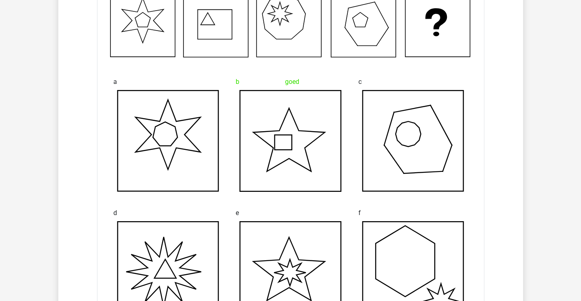
scroll to position [1182, 0]
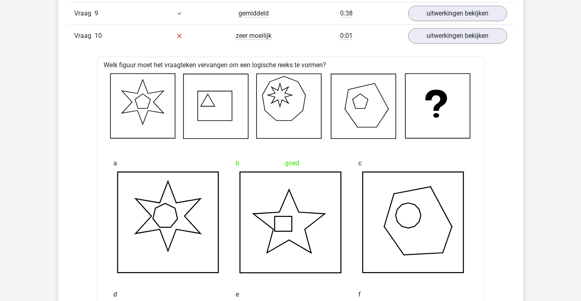
click at [461, 44] on div "Vraag 10 zeer moeilijk 0:01 uitwerkingen bekijken" at bounding box center [290, 35] width 445 height 22
click at [461, 38] on link "uitwerkingen bekijken" at bounding box center [457, 36] width 114 height 18
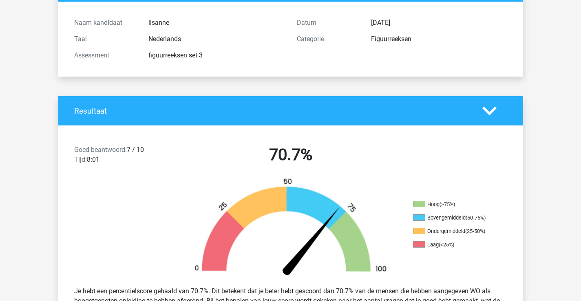
scroll to position [41, 0]
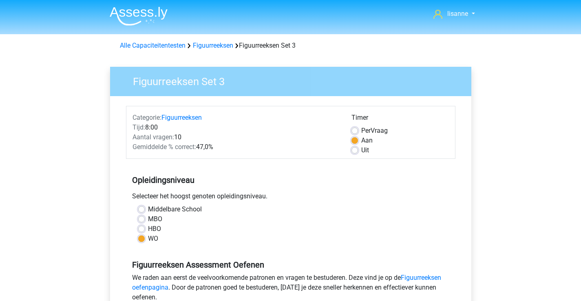
scroll to position [285, 0]
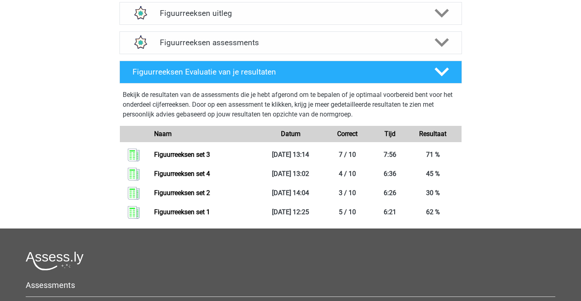
scroll to position [204, 0]
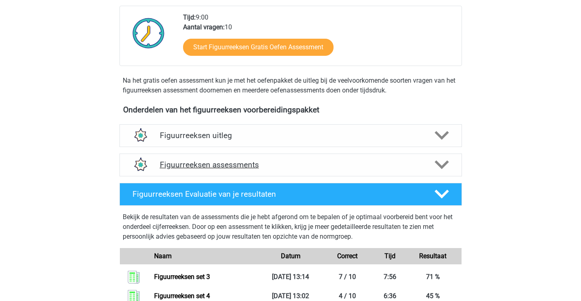
click at [252, 164] on h4 "Figuurreeksen assessments" at bounding box center [291, 164] width 262 height 9
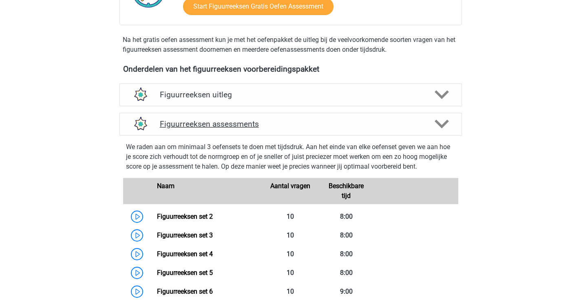
scroll to position [326, 0]
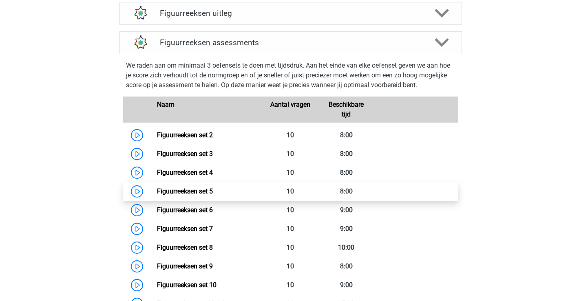
click at [197, 191] on link "Figuurreeksen set 5" at bounding box center [185, 192] width 56 height 8
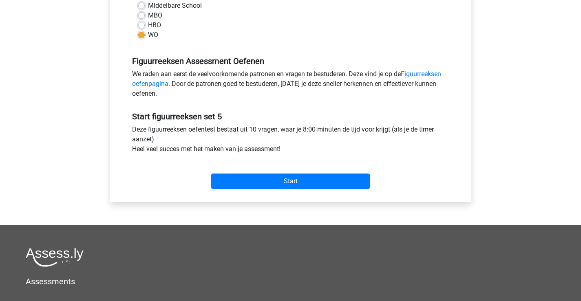
scroll to position [285, 0]
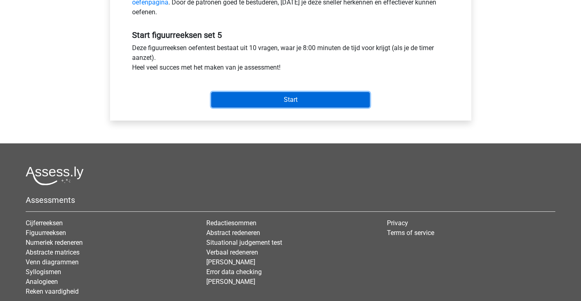
click at [315, 99] on input "Start" at bounding box center [290, 99] width 159 height 15
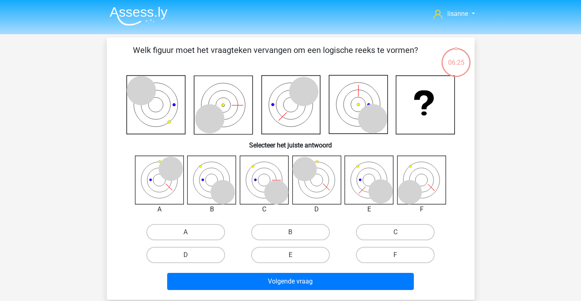
click at [228, 192] on icon at bounding box center [223, 192] width 24 height 24
click at [280, 229] on label "B" at bounding box center [290, 232] width 79 height 16
click at [290, 232] on input "B" at bounding box center [292, 234] width 5 height 5
radio input "true"
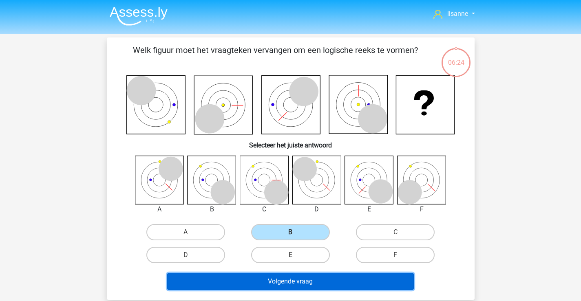
click at [264, 273] on button "Volgende vraag" at bounding box center [290, 281] width 247 height 17
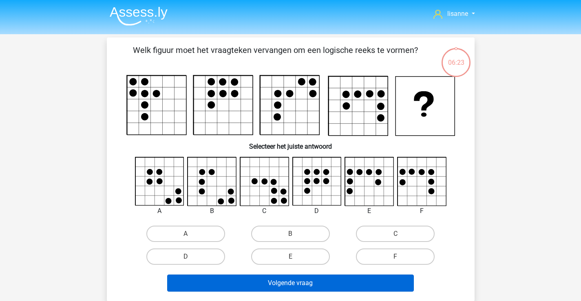
scroll to position [38, 0]
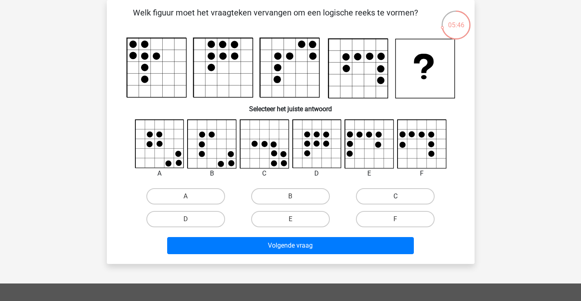
click at [361, 199] on label "C" at bounding box center [395, 196] width 79 height 16
click at [395, 199] on input "C" at bounding box center [397, 198] width 5 height 5
radio input "true"
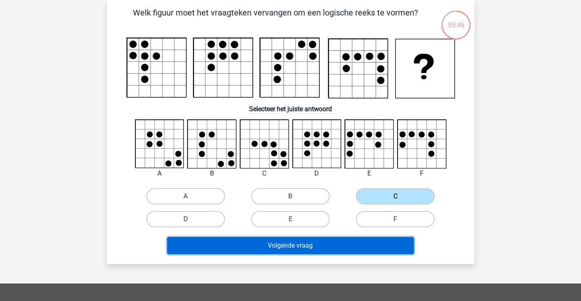
click at [331, 240] on button "Volgende vraag" at bounding box center [290, 245] width 247 height 17
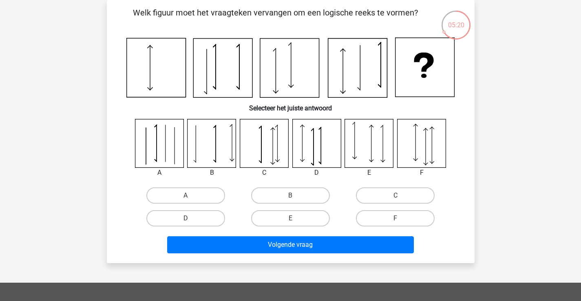
click at [399, 220] on input "F" at bounding box center [397, 220] width 5 height 5
radio input "true"
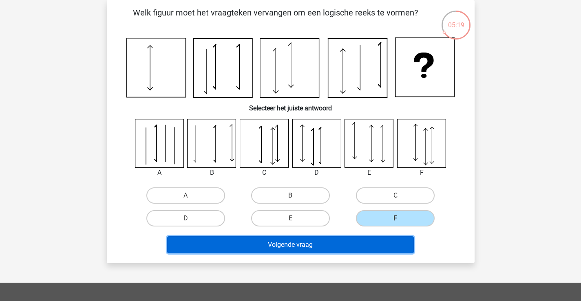
click at [366, 244] on button "Volgende vraag" at bounding box center [290, 244] width 247 height 17
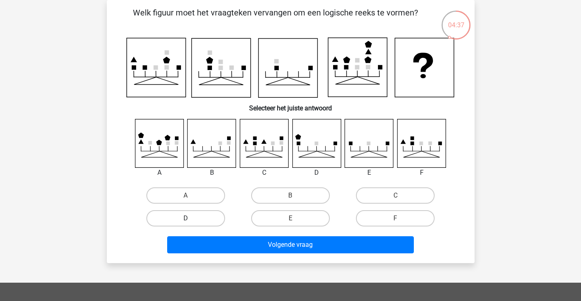
click at [218, 219] on label "D" at bounding box center [185, 218] width 79 height 16
click at [191, 219] on input "D" at bounding box center [187, 220] width 5 height 5
radio input "true"
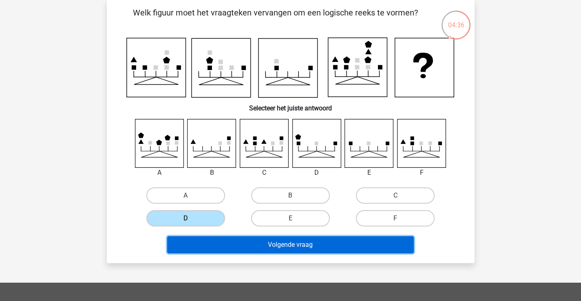
click at [328, 239] on button "Volgende vraag" at bounding box center [290, 244] width 247 height 17
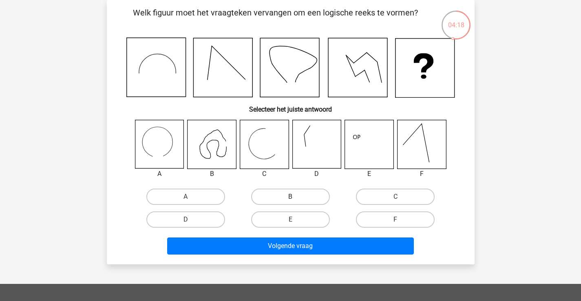
click at [274, 197] on label "B" at bounding box center [290, 197] width 79 height 16
click at [290, 197] on input "B" at bounding box center [292, 199] width 5 height 5
radio input "true"
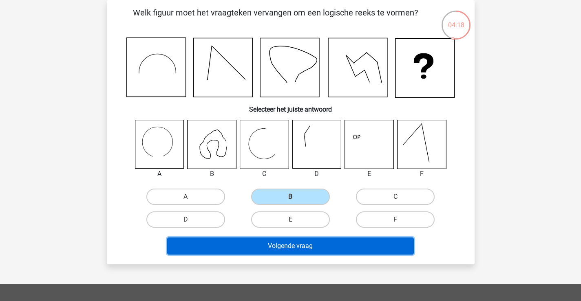
click at [281, 246] on button "Volgende vraag" at bounding box center [290, 246] width 247 height 17
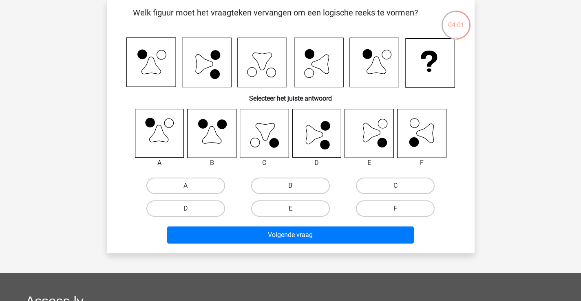
click at [199, 208] on label "D" at bounding box center [185, 209] width 79 height 16
click at [191, 209] on input "D" at bounding box center [187, 211] width 5 height 5
radio input "true"
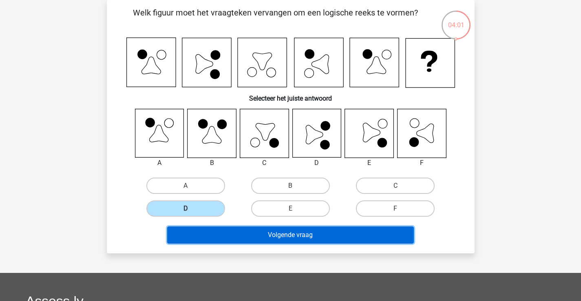
click at [336, 237] on button "Volgende vraag" at bounding box center [290, 235] width 247 height 17
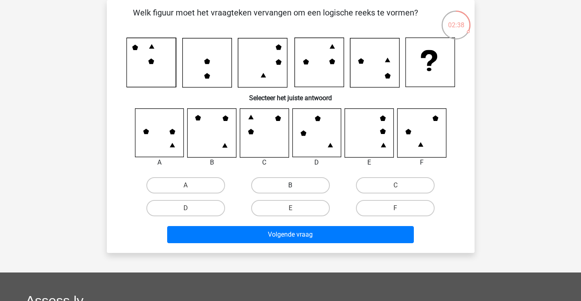
click at [268, 186] on label "B" at bounding box center [290, 185] width 79 height 16
click at [290, 186] on input "B" at bounding box center [292, 187] width 5 height 5
radio input "true"
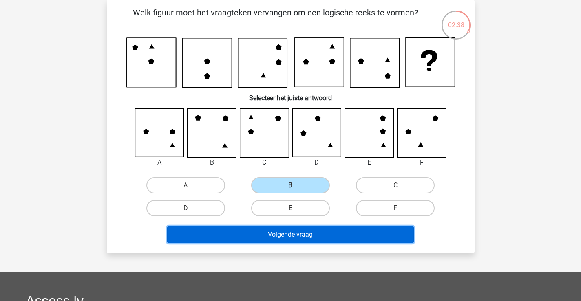
click at [270, 229] on button "Volgende vraag" at bounding box center [290, 234] width 247 height 17
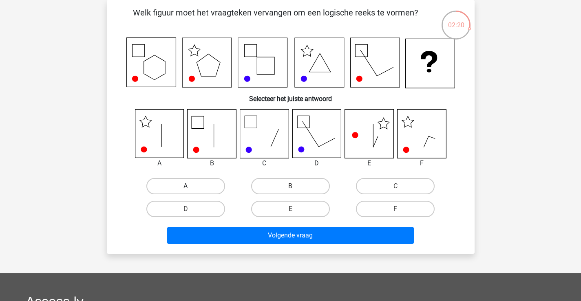
click at [197, 191] on label "A" at bounding box center [185, 186] width 79 height 16
click at [191, 191] on input "A" at bounding box center [187, 188] width 5 height 5
radio input "true"
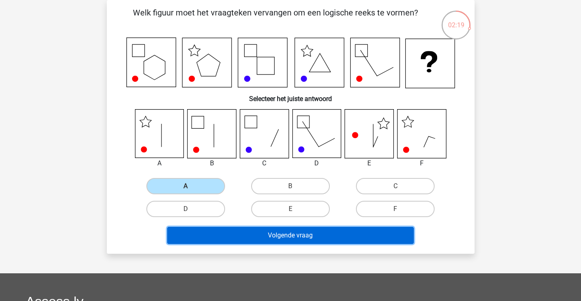
click at [249, 243] on button "Volgende vraag" at bounding box center [290, 235] width 247 height 17
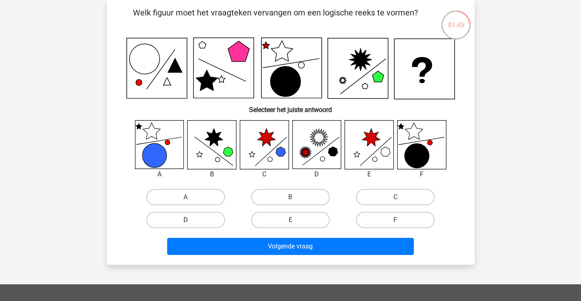
click at [199, 218] on label "D" at bounding box center [185, 220] width 79 height 16
click at [191, 220] on input "D" at bounding box center [187, 222] width 5 height 5
radio input "true"
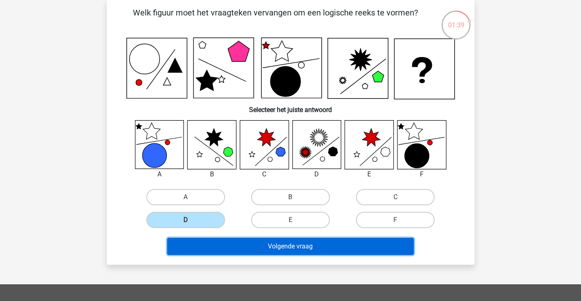
click at [292, 246] on button "Volgende vraag" at bounding box center [290, 246] width 247 height 17
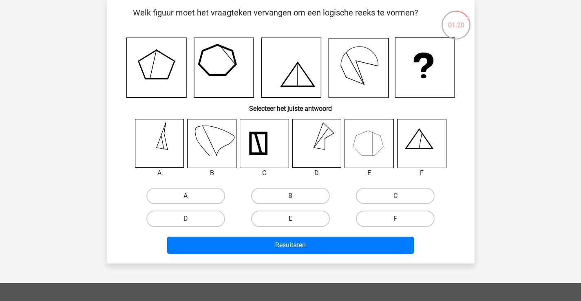
click at [269, 216] on label "E" at bounding box center [290, 219] width 79 height 16
click at [290, 219] on input "E" at bounding box center [292, 221] width 5 height 5
radio input "true"
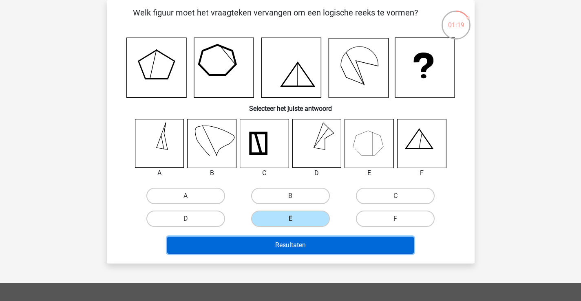
click at [302, 241] on button "Resultaten" at bounding box center [290, 245] width 247 height 17
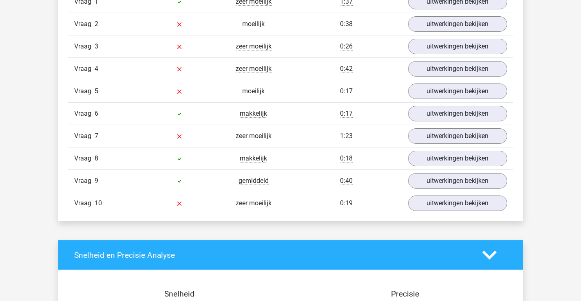
scroll to position [489, 0]
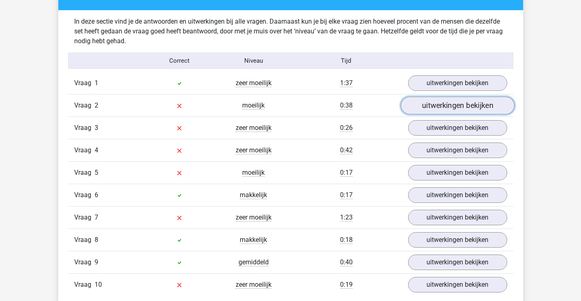
click at [435, 107] on link "uitwerkingen bekijken" at bounding box center [457, 106] width 114 height 18
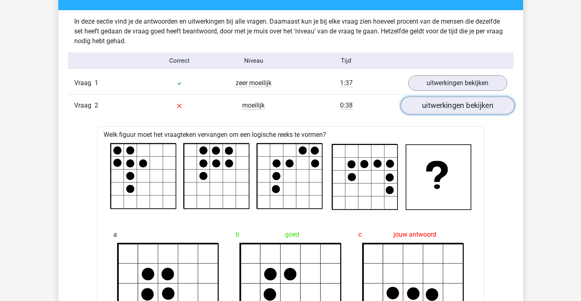
click at [426, 106] on link "uitwerkingen bekijken" at bounding box center [457, 106] width 114 height 18
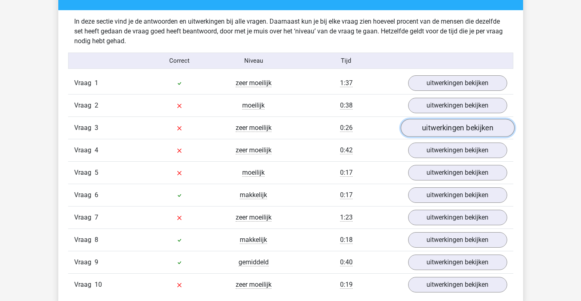
click at [421, 129] on link "uitwerkingen bekijken" at bounding box center [457, 128] width 114 height 18
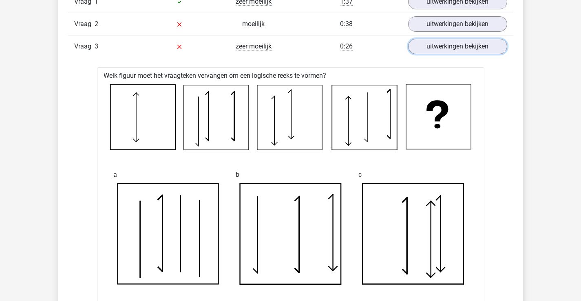
scroll to position [530, 0]
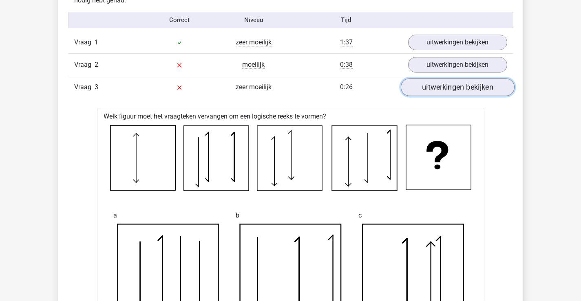
click at [419, 84] on link "uitwerkingen bekijken" at bounding box center [457, 87] width 114 height 18
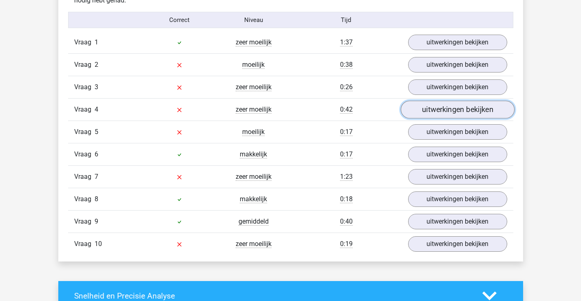
click at [432, 104] on link "uitwerkingen bekijken" at bounding box center [457, 110] width 114 height 18
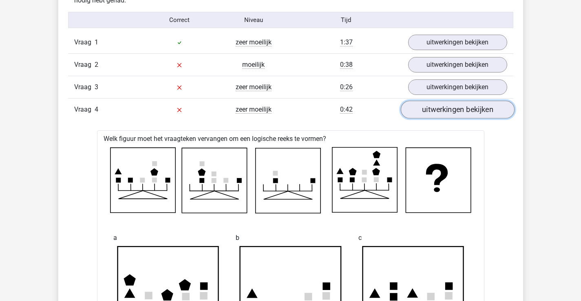
click at [432, 112] on link "uitwerkingen bekijken" at bounding box center [457, 110] width 114 height 18
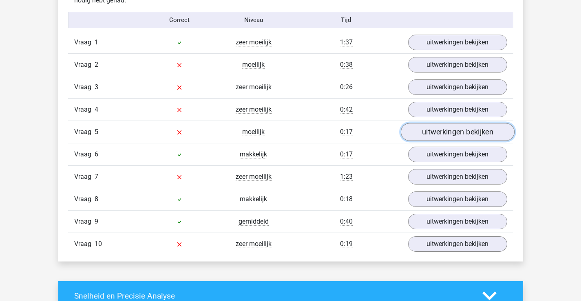
click at [446, 135] on link "uitwerkingen bekijken" at bounding box center [457, 132] width 114 height 18
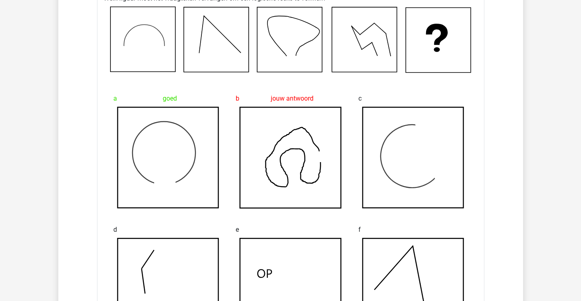
scroll to position [611, 0]
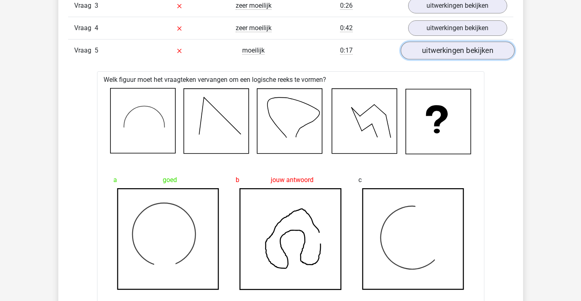
click at [448, 46] on link "uitwerkingen bekijken" at bounding box center [457, 51] width 114 height 18
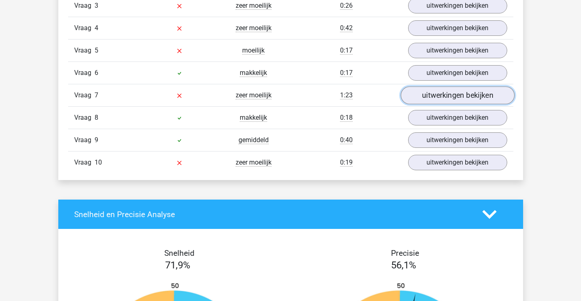
click at [432, 100] on link "uitwerkingen bekijken" at bounding box center [457, 95] width 114 height 18
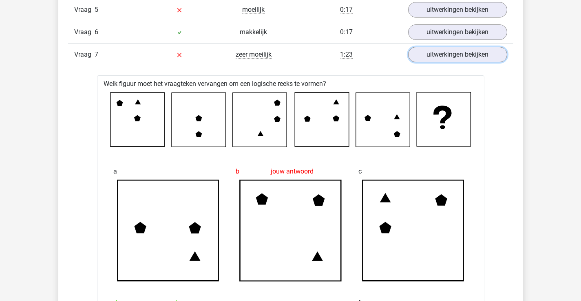
scroll to position [571, 0]
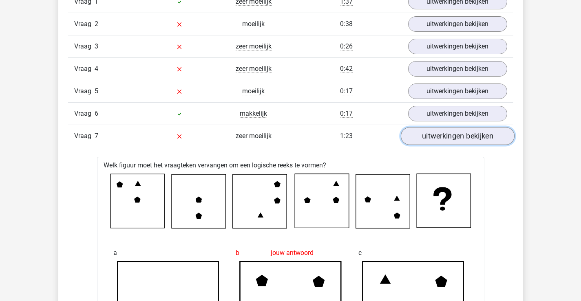
click at [426, 143] on link "uitwerkingen bekijken" at bounding box center [457, 136] width 114 height 18
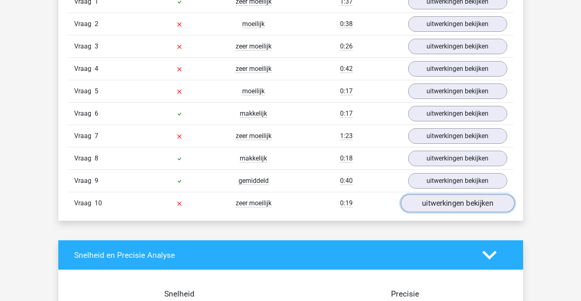
click at [419, 203] on link "uitwerkingen bekijken" at bounding box center [457, 203] width 114 height 18
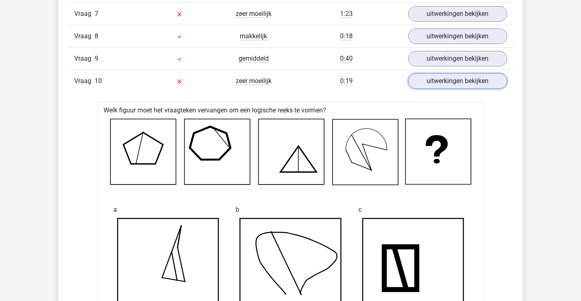
scroll to position [652, 0]
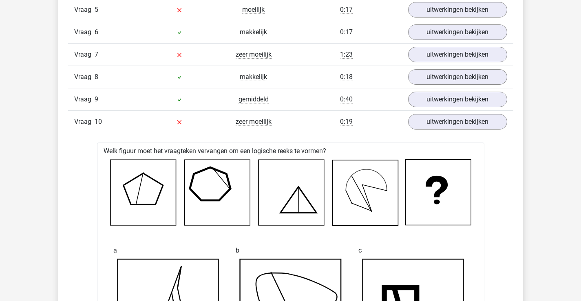
click at [432, 130] on div "Vraag 10 zeer moeilijk 0:19 uitwerkingen bekijken" at bounding box center [290, 121] width 445 height 22
click at [439, 123] on link "uitwerkingen bekijken" at bounding box center [457, 122] width 114 height 18
